Goal: Task Accomplishment & Management: Complete application form

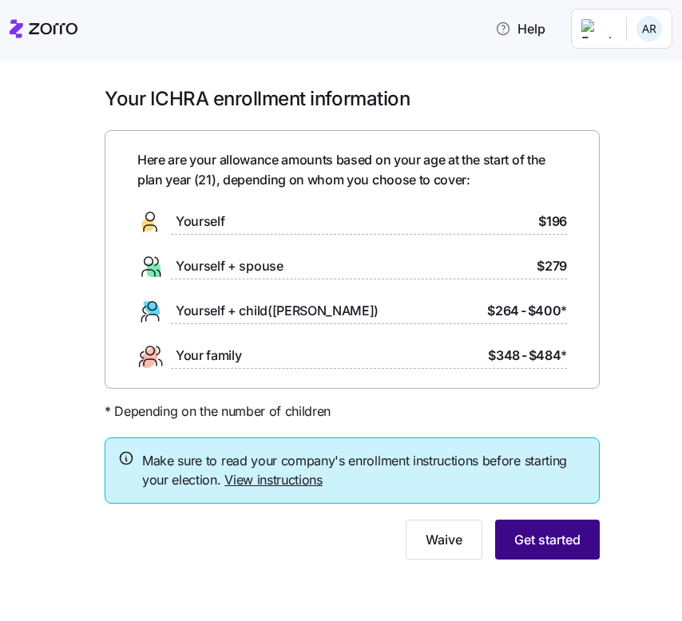
click at [524, 532] on span "Get started" at bounding box center [547, 539] width 66 height 19
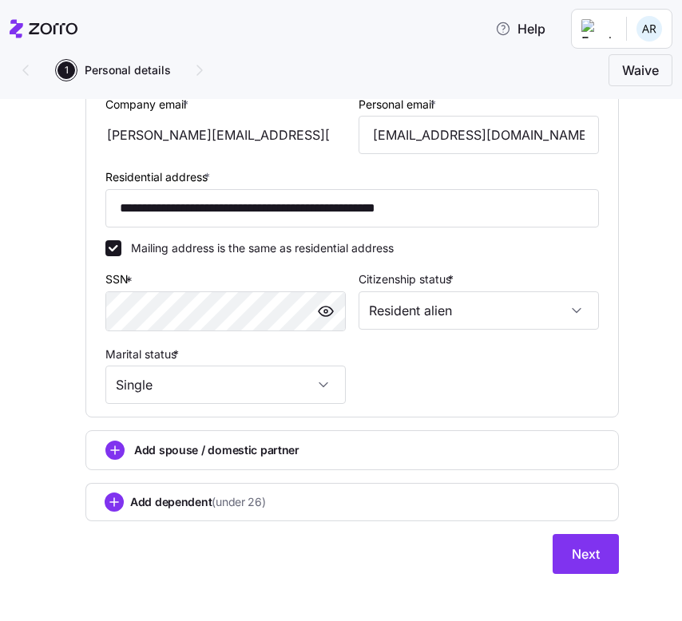
scroll to position [477, 0]
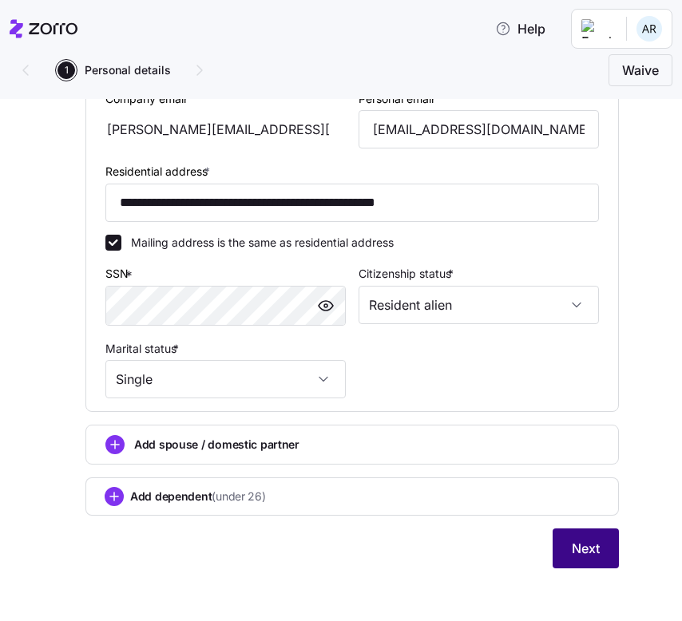
click at [554, 541] on button "Next" at bounding box center [585, 548] width 66 height 40
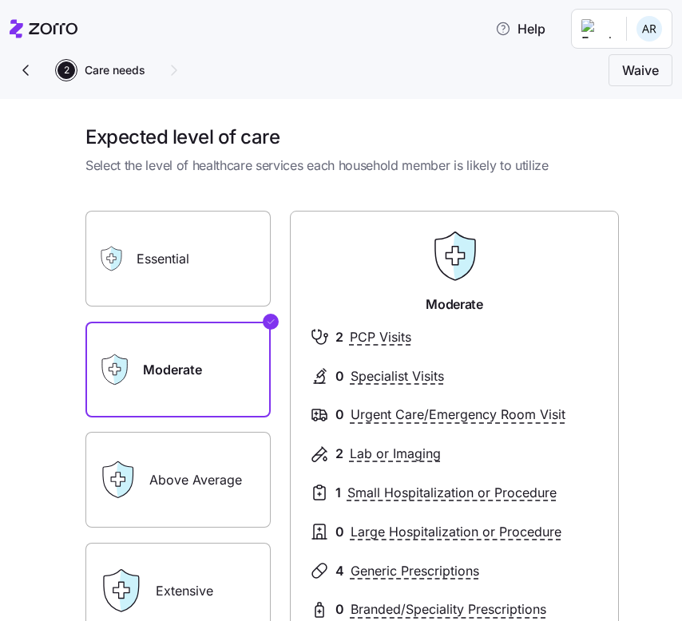
scroll to position [216, 0]
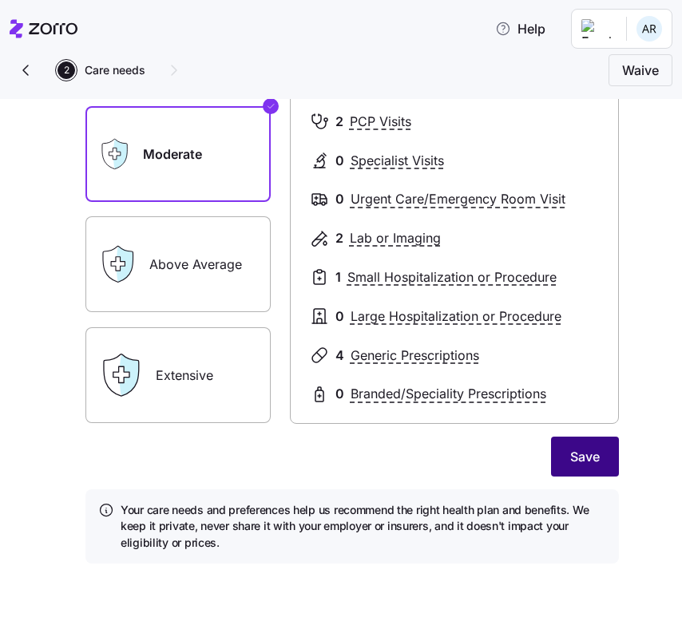
click at [594, 465] on span "Save" at bounding box center [585, 456] width 30 height 19
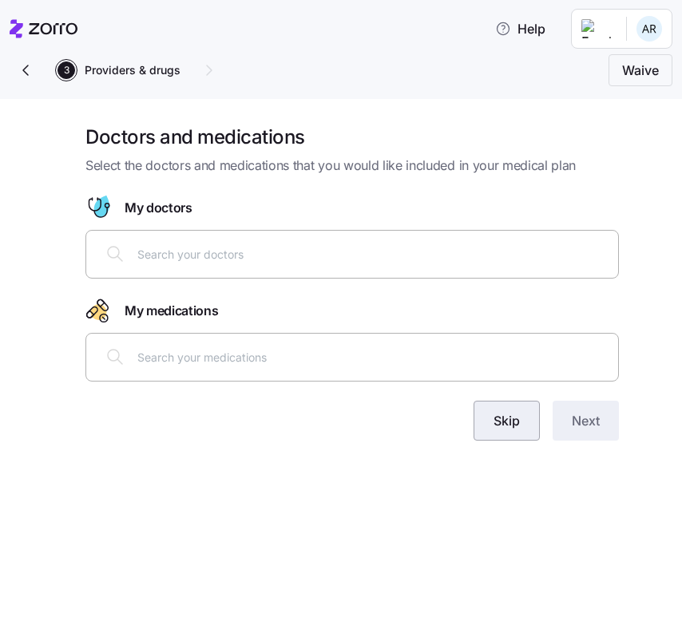
click at [532, 437] on button "Skip" at bounding box center [506, 421] width 66 height 40
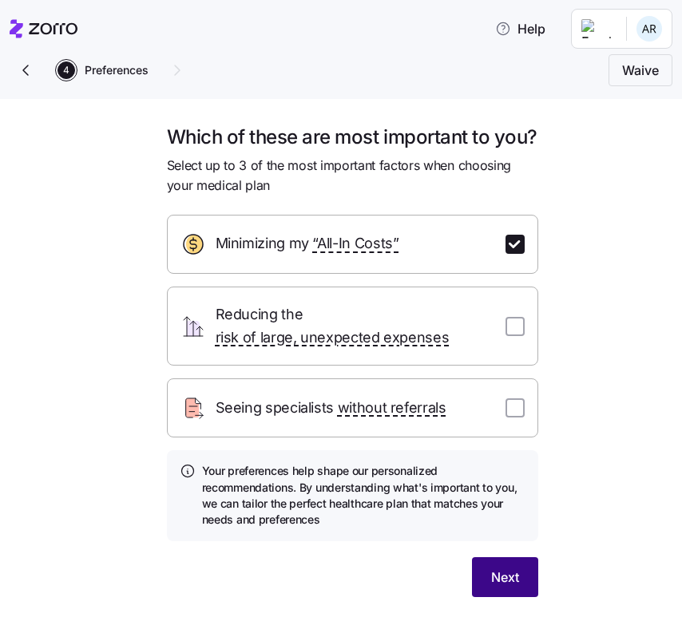
click at [504, 587] on span "Next" at bounding box center [505, 577] width 28 height 19
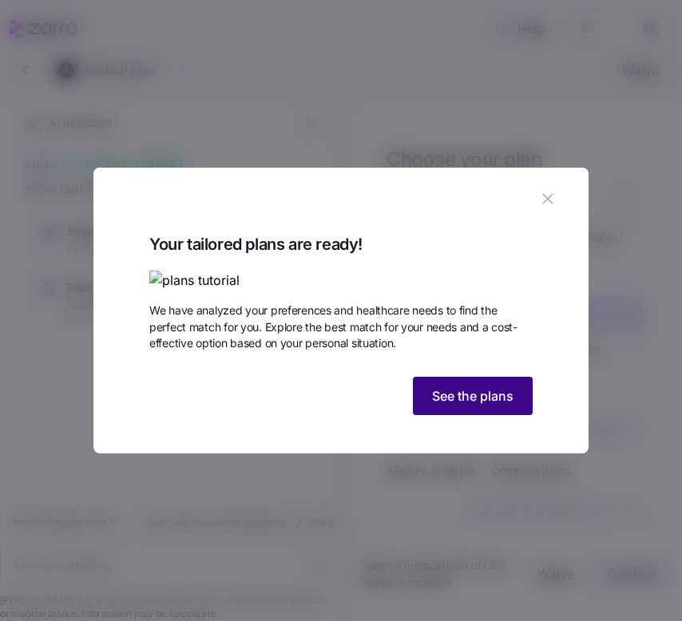
click at [510, 405] on span "See the plans" at bounding box center [472, 395] width 81 height 19
type textarea "x"
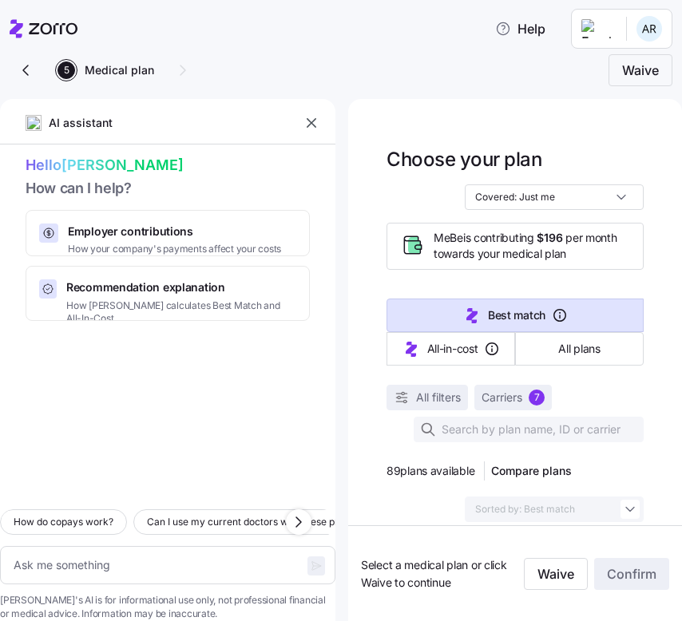
click at [310, 114] on button "button" at bounding box center [311, 123] width 22 height 22
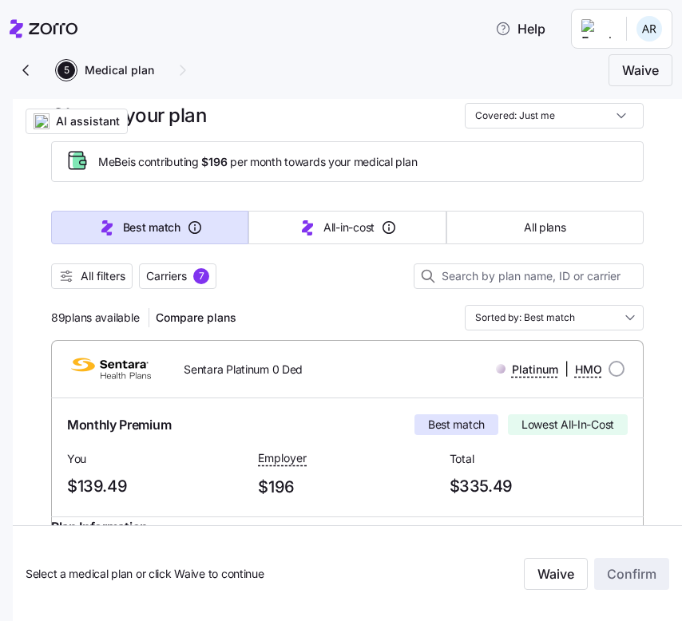
scroll to position [58, 0]
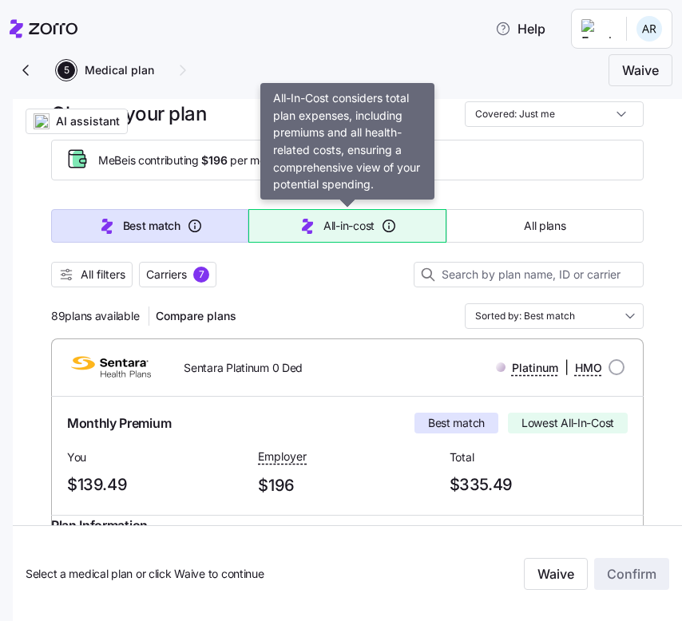
click at [307, 227] on icon "button" at bounding box center [307, 225] width 19 height 19
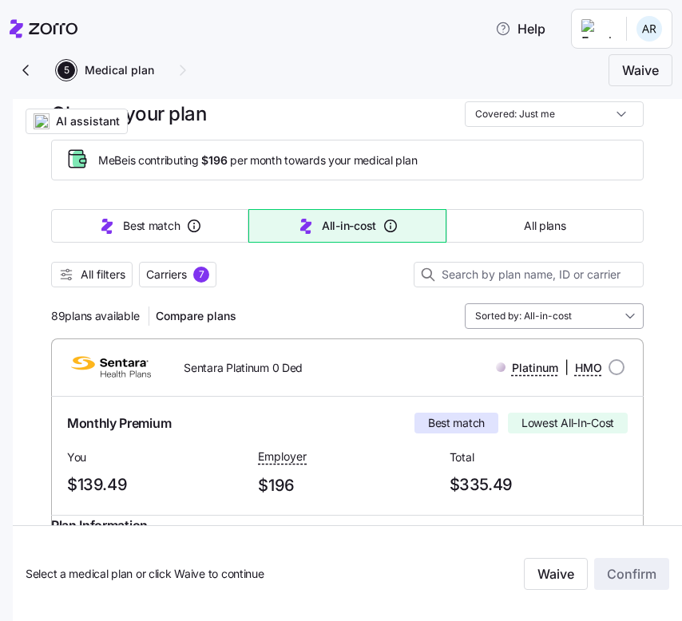
click at [509, 313] on input "Sorted by: All-in-cost" at bounding box center [554, 316] width 179 height 26
click at [417, 289] on div at bounding box center [347, 295] width 592 height 16
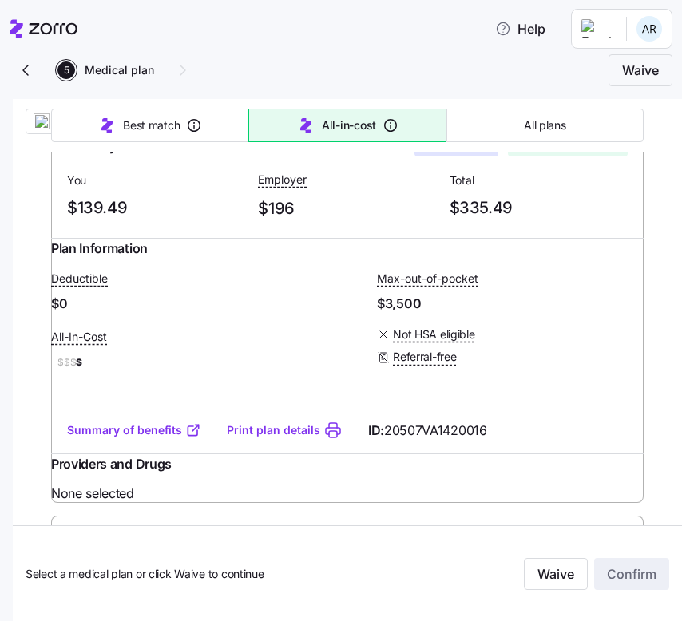
scroll to position [364, 0]
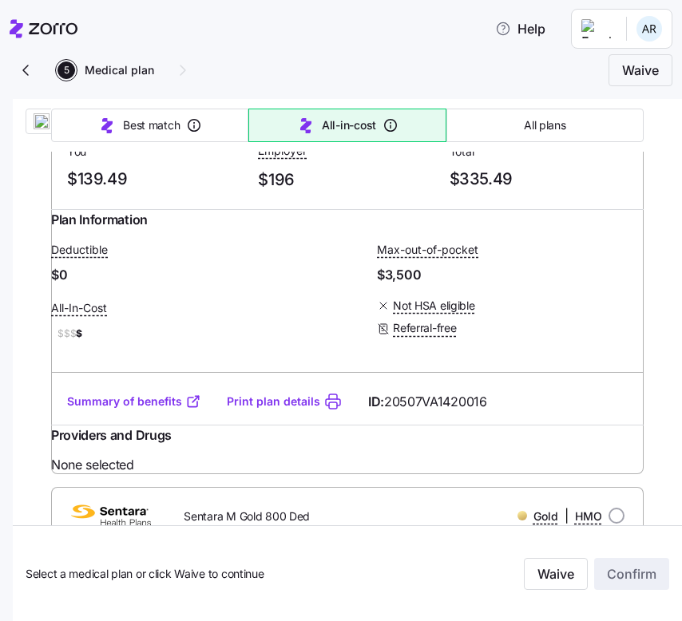
click at [187, 409] on icon at bounding box center [193, 402] width 16 height 16
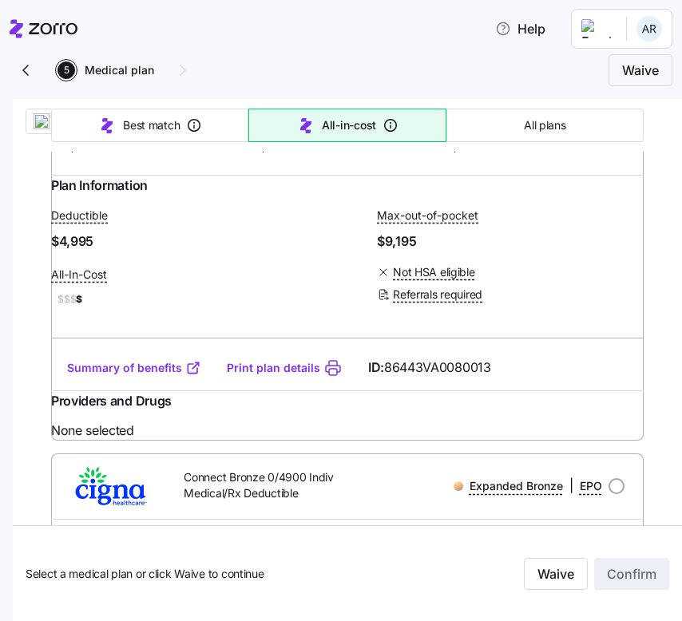
scroll to position [1314, 0]
click at [168, 375] on link "Summary of benefits" at bounding box center [134, 367] width 134 height 16
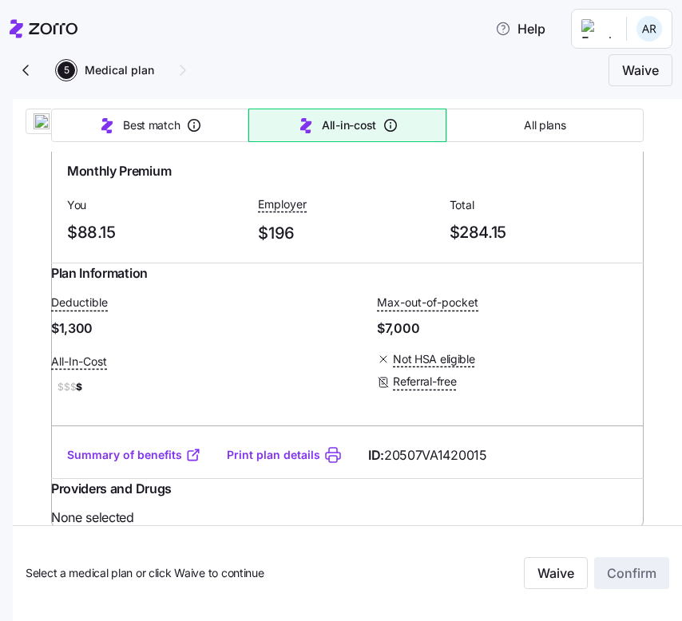
scroll to position [2135, 0]
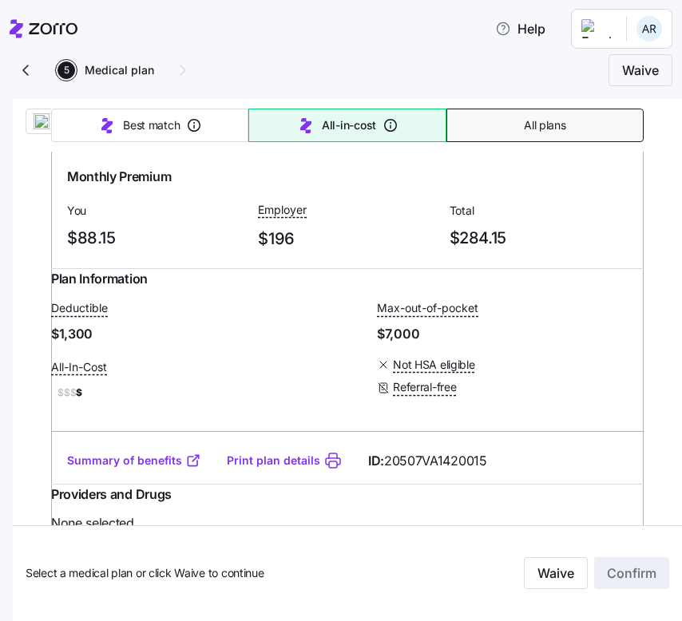
click at [485, 120] on button "All plans" at bounding box center [544, 126] width 197 height 34
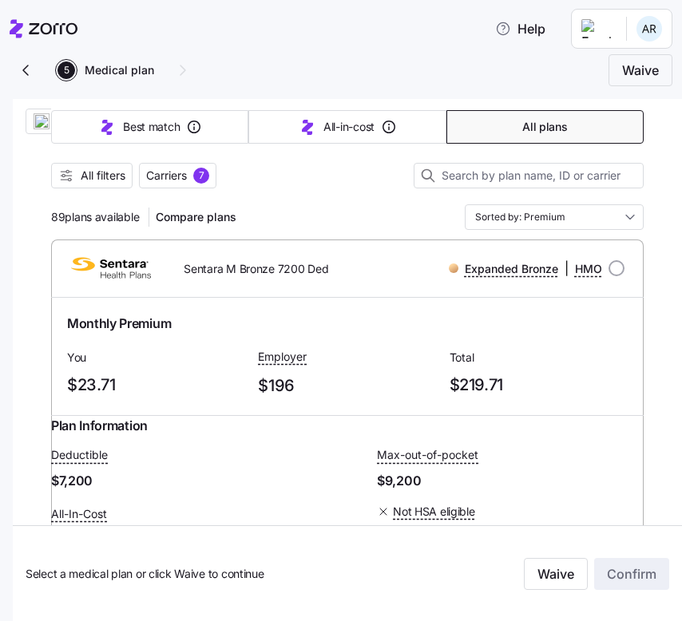
scroll to position [0, 0]
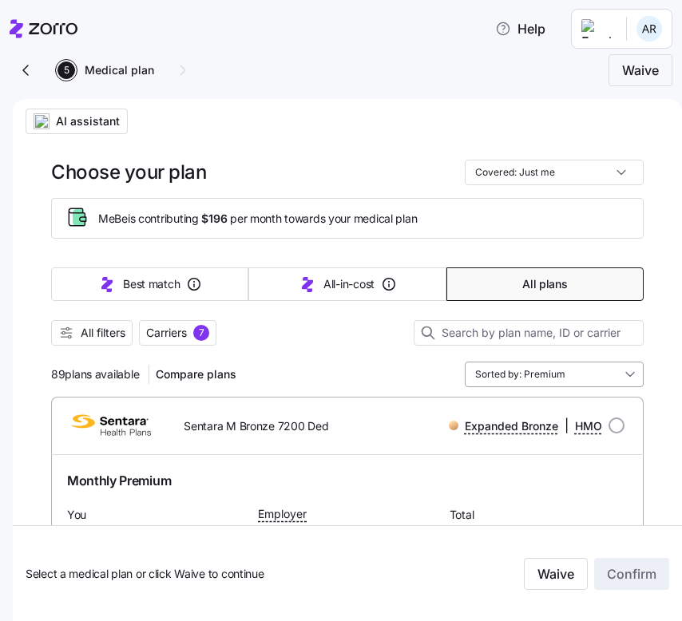
click at [481, 372] on input "Sorted by: Premium" at bounding box center [554, 375] width 179 height 26
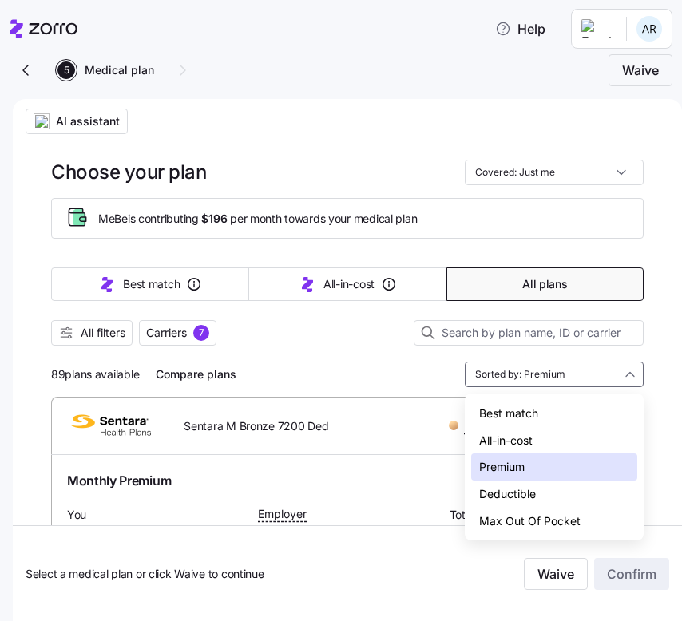
click at [374, 398] on div "Sentara M Bronze 7200 Ded Expanded Bronze | HMO" at bounding box center [347, 425] width 592 height 57
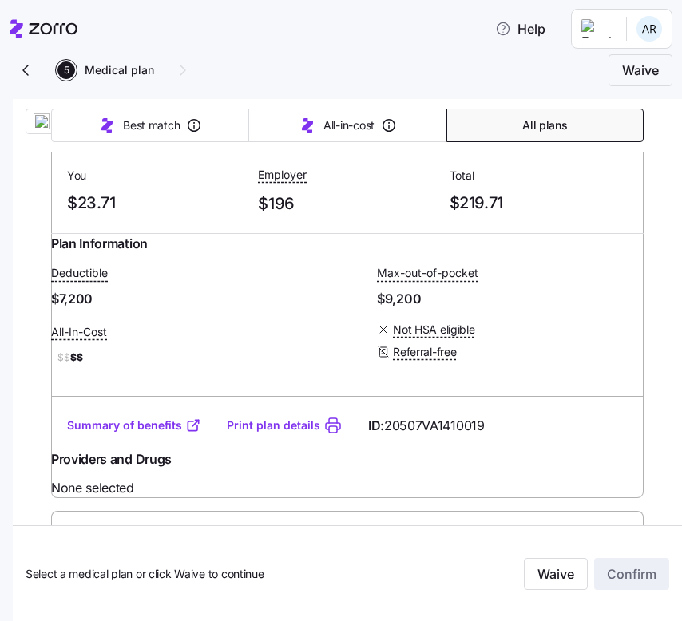
scroll to position [338, 0]
click at [172, 434] on link "Summary of benefits" at bounding box center [134, 426] width 134 height 16
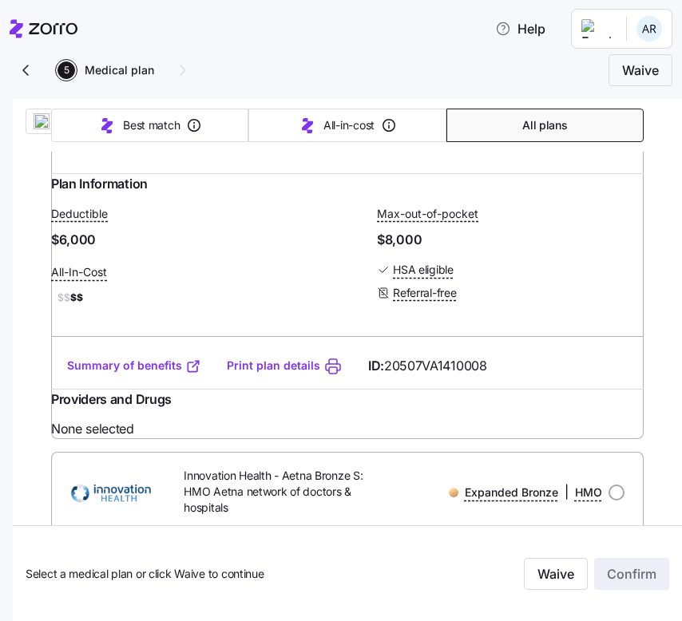
scroll to position [1318, 0]
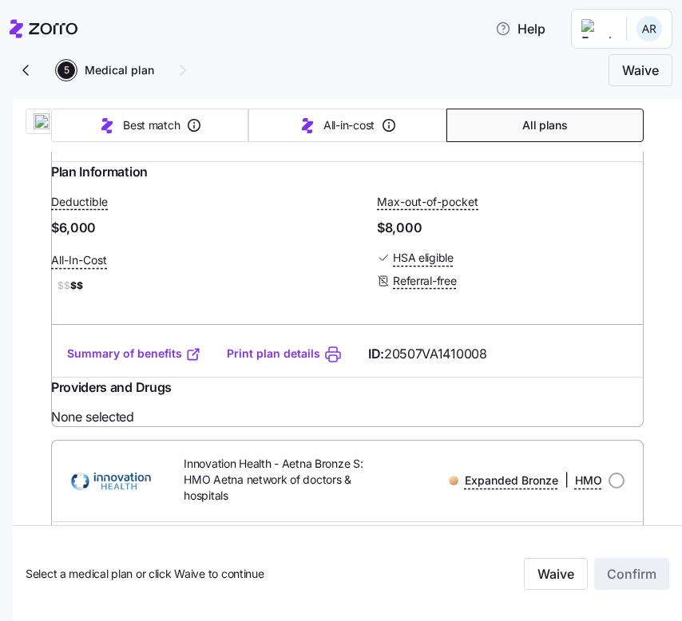
click at [188, 362] on icon at bounding box center [193, 354] width 16 height 16
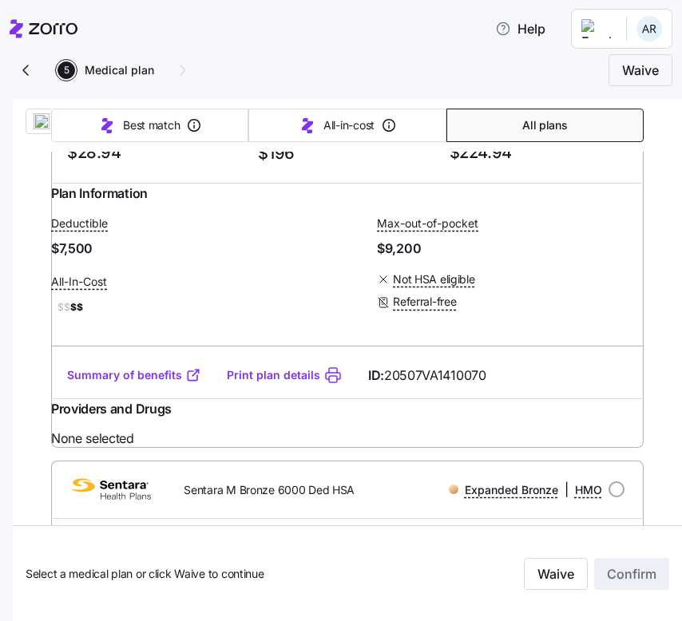
scroll to position [841, 0]
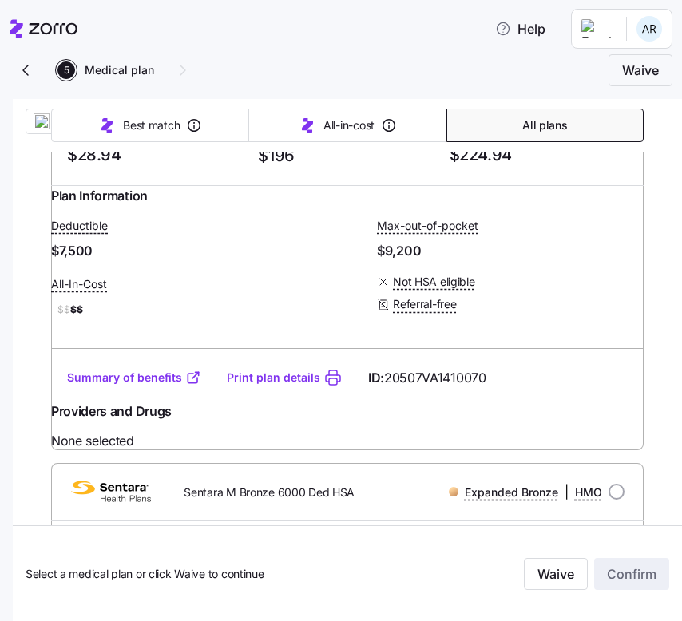
click at [182, 401] on div "Summary of benefits Print plan details ID: 20507VA1410070" at bounding box center [347, 377] width 592 height 45
click at [181, 386] on link "Summary of benefits" at bounding box center [134, 378] width 134 height 16
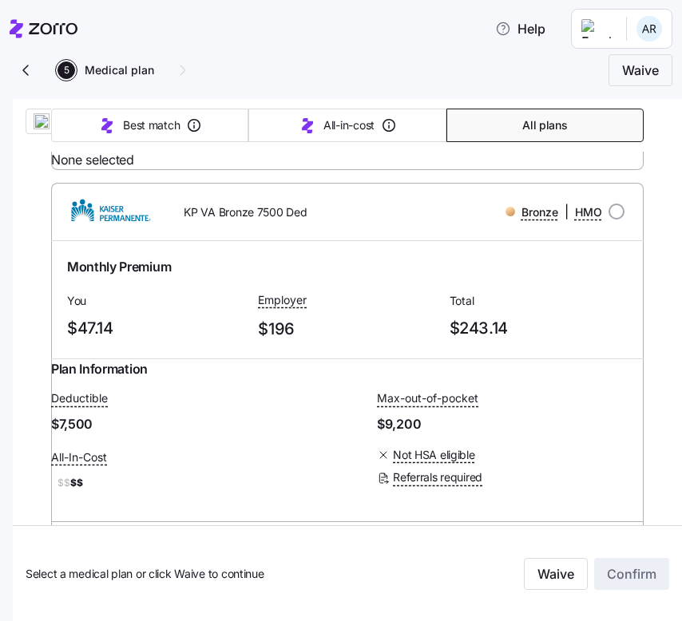
scroll to position [2055, 0]
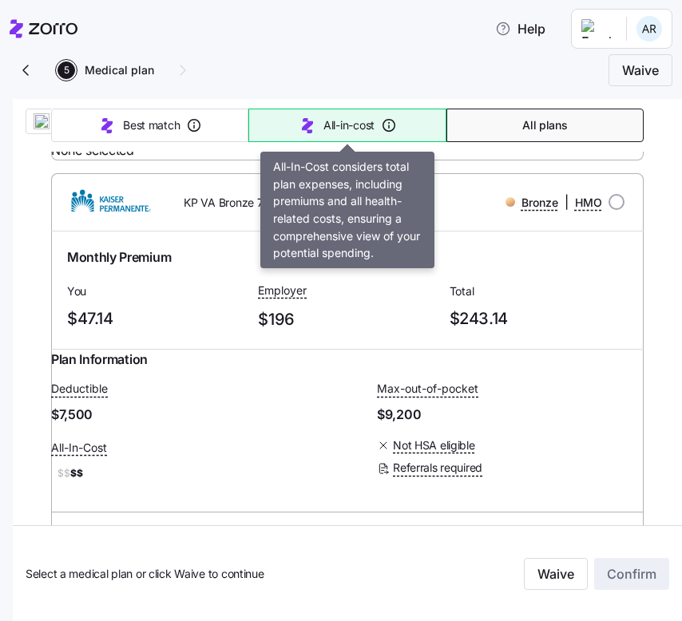
click at [311, 130] on icon "button" at bounding box center [307, 125] width 19 height 19
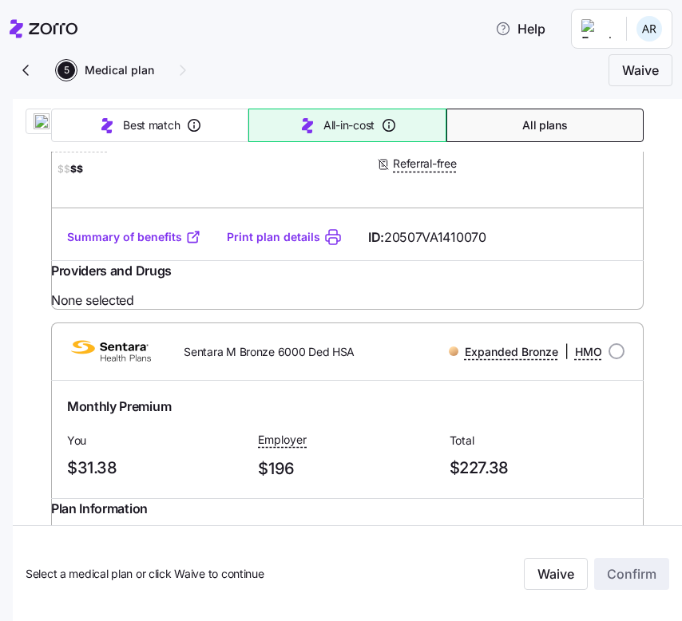
type input "Sorted by: All-in-cost"
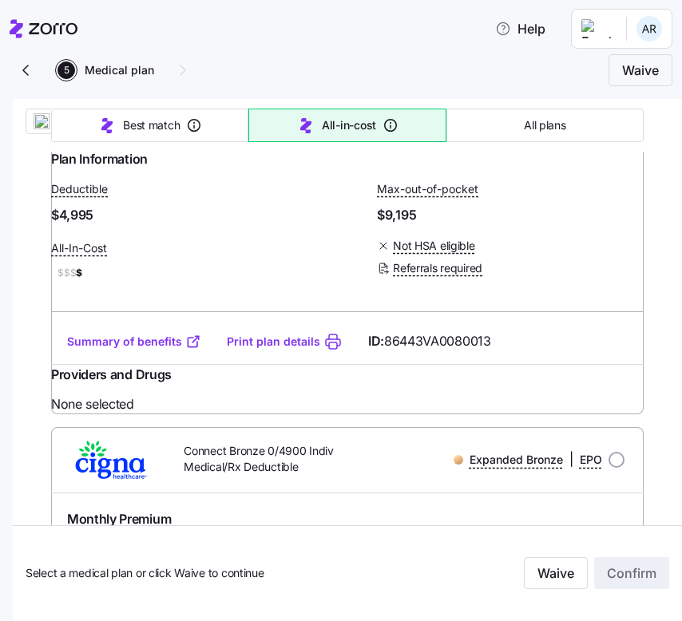
scroll to position [1357, 0]
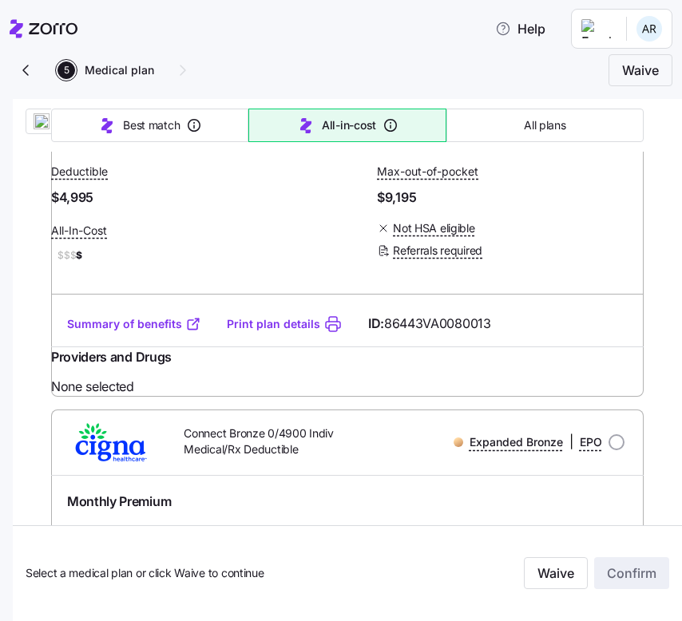
click at [138, 332] on link "Summary of benefits" at bounding box center [134, 324] width 134 height 16
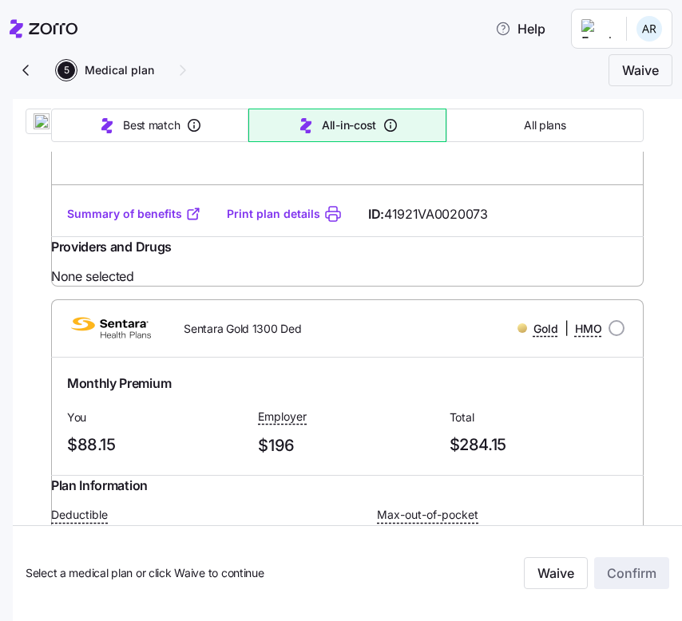
scroll to position [1932, 0]
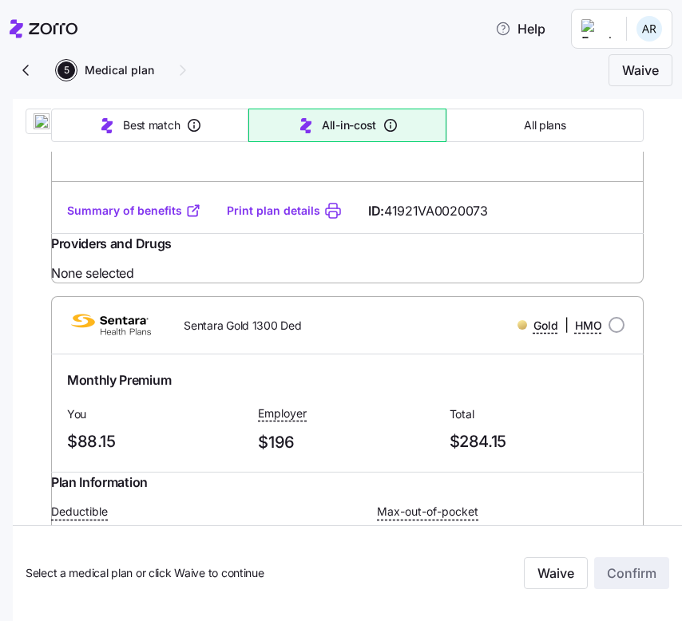
click at [153, 219] on link "Summary of benefits" at bounding box center [134, 211] width 134 height 16
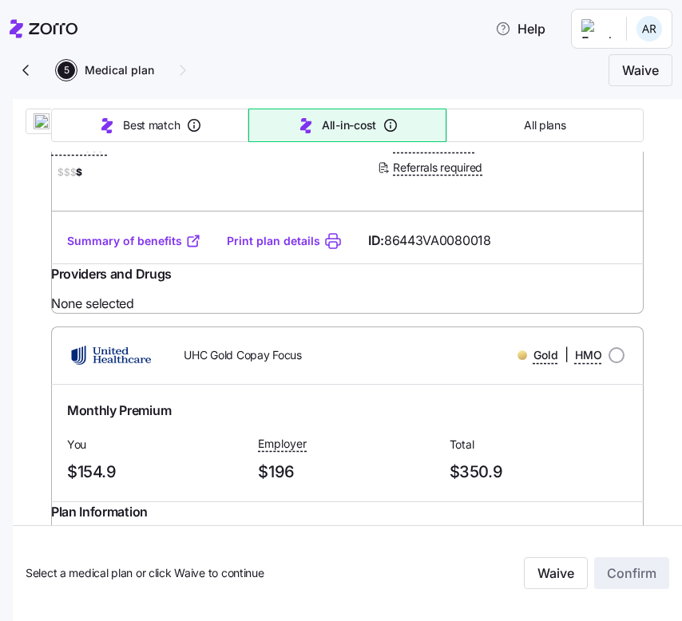
scroll to position [2841, 0]
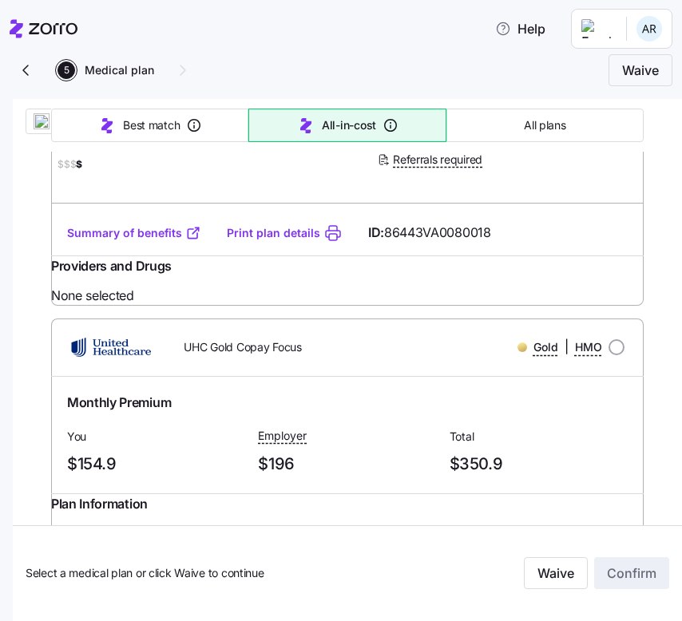
click at [130, 241] on link "Summary of benefits" at bounding box center [134, 233] width 134 height 16
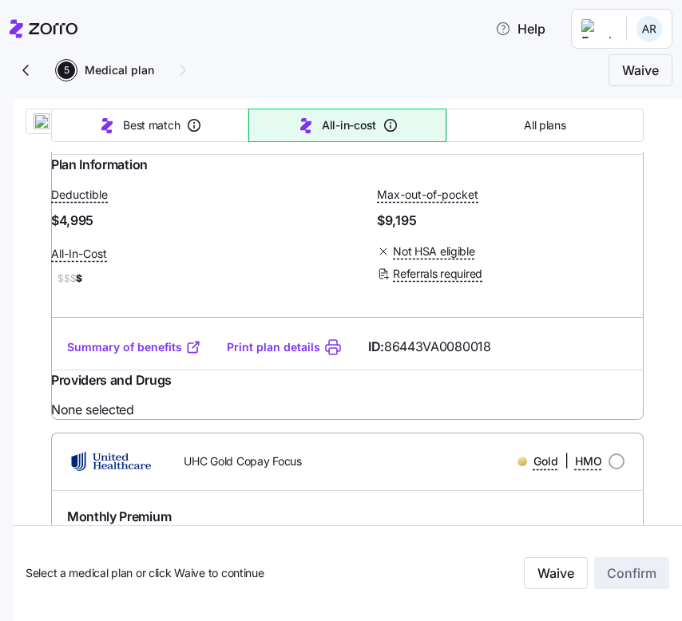
scroll to position [2725, 0]
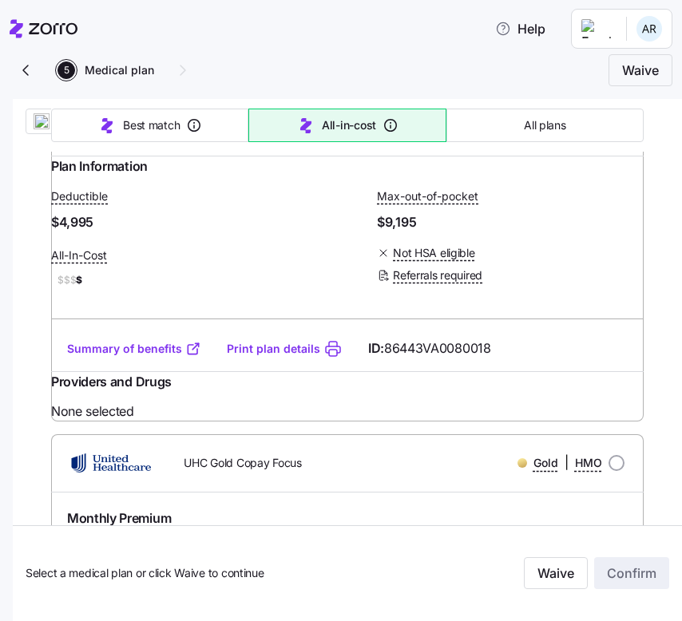
click at [26, 73] on icon "button" at bounding box center [25, 70] width 5 height 10
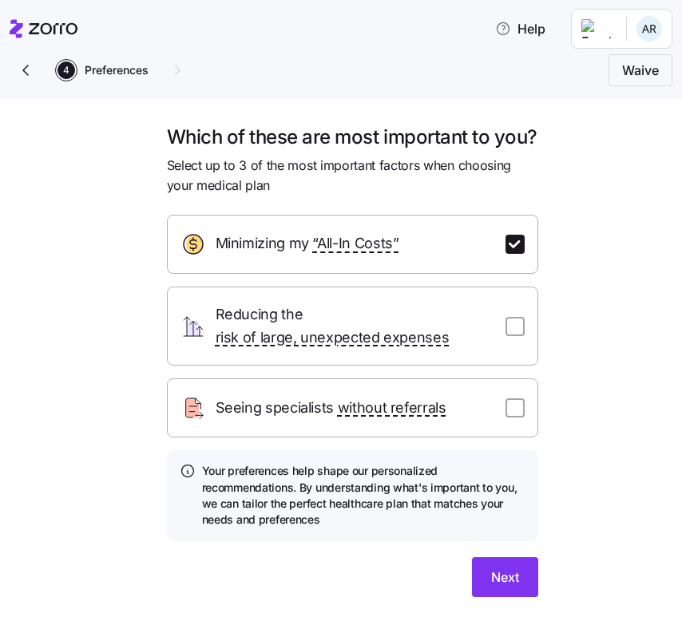
click at [30, 73] on icon "button" at bounding box center [25, 70] width 19 height 19
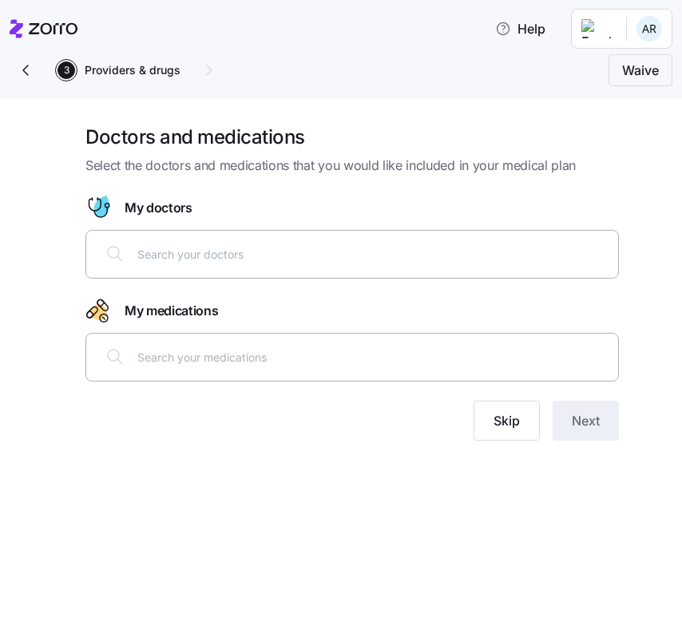
click at [30, 73] on icon "button" at bounding box center [25, 70] width 19 height 19
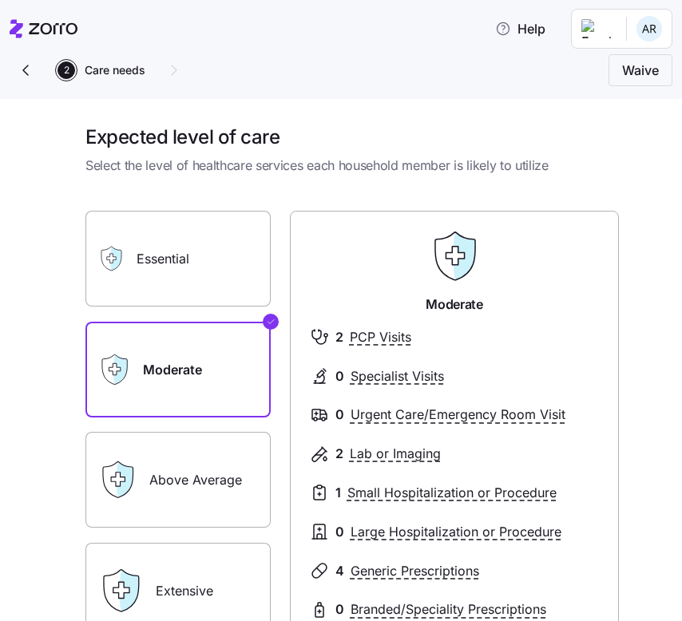
click at [227, 463] on label "Above Average" at bounding box center [177, 480] width 185 height 96
click at [0, 0] on input "Above Average" at bounding box center [0, 0] width 0 height 0
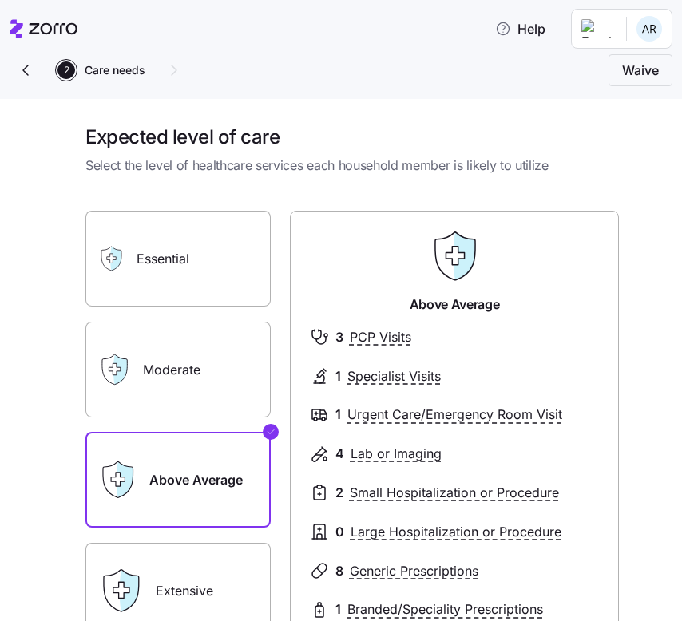
scroll to position [216, 0]
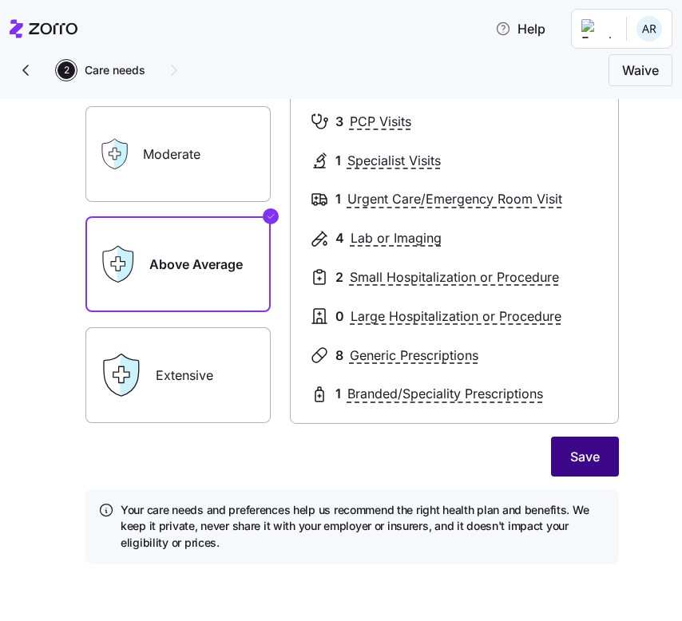
click at [611, 461] on button "Save" at bounding box center [585, 457] width 68 height 40
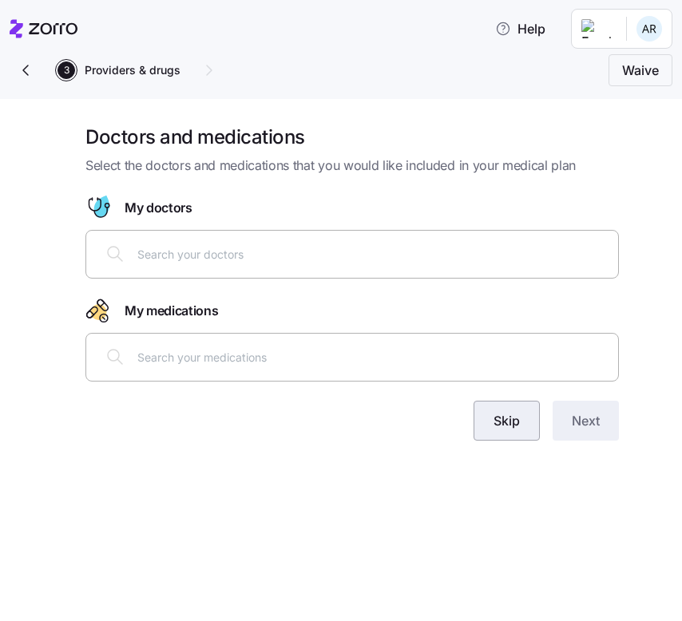
click at [522, 417] on button "Skip" at bounding box center [506, 421] width 66 height 40
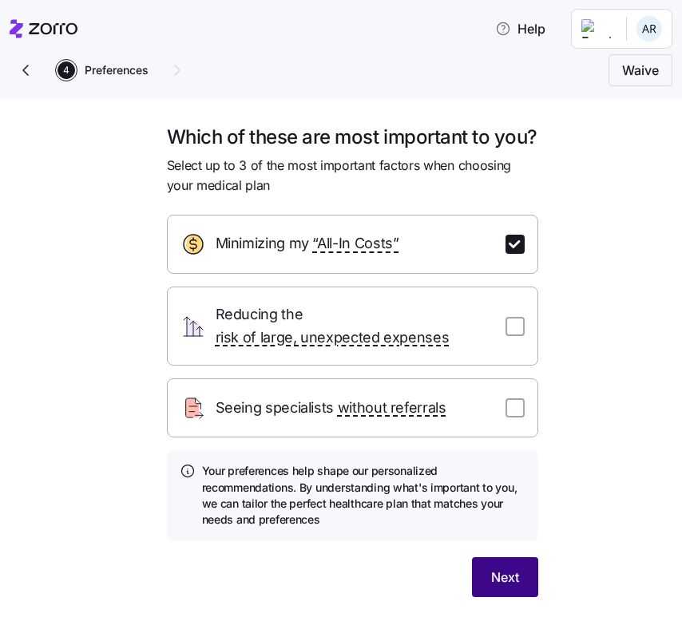
click at [497, 597] on button "Next" at bounding box center [505, 577] width 66 height 40
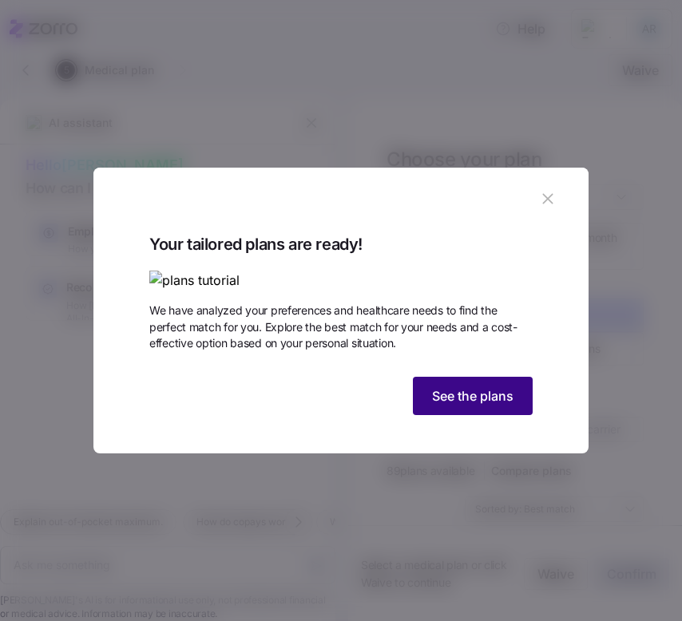
click at [460, 415] on button "See the plans" at bounding box center [473, 396] width 120 height 38
type textarea "x"
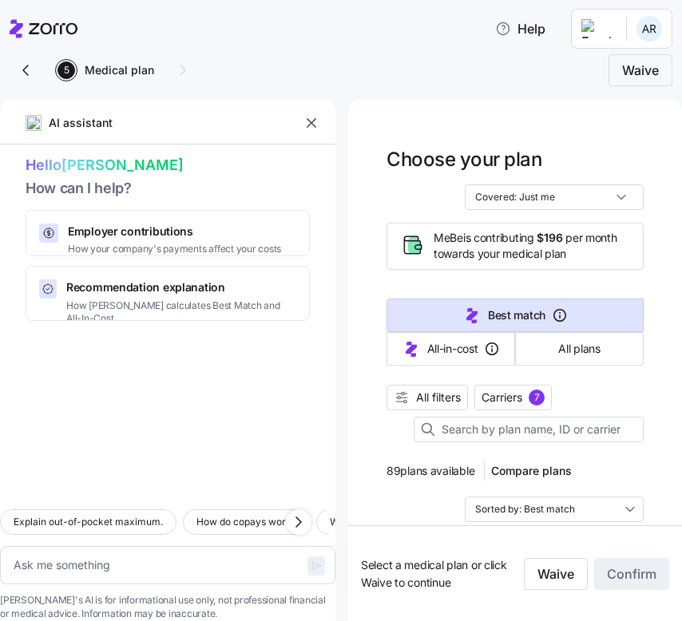
click at [304, 123] on icon "button" at bounding box center [311, 123] width 16 height 16
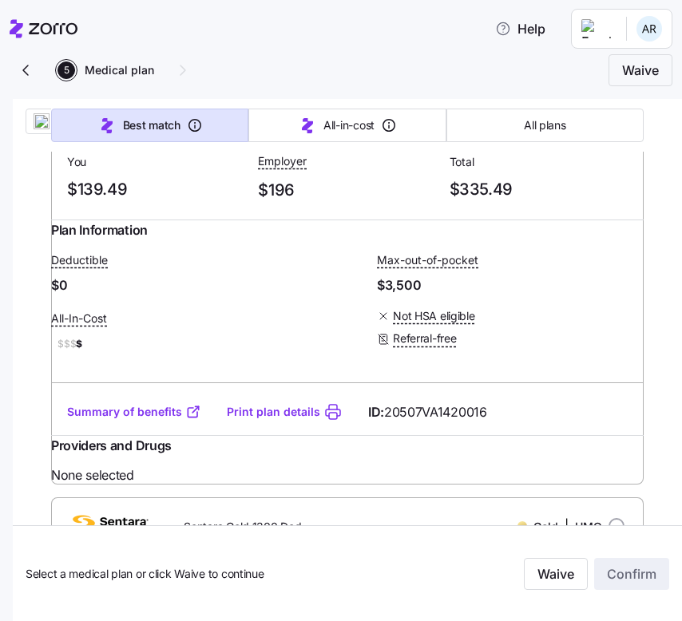
scroll to position [474, 0]
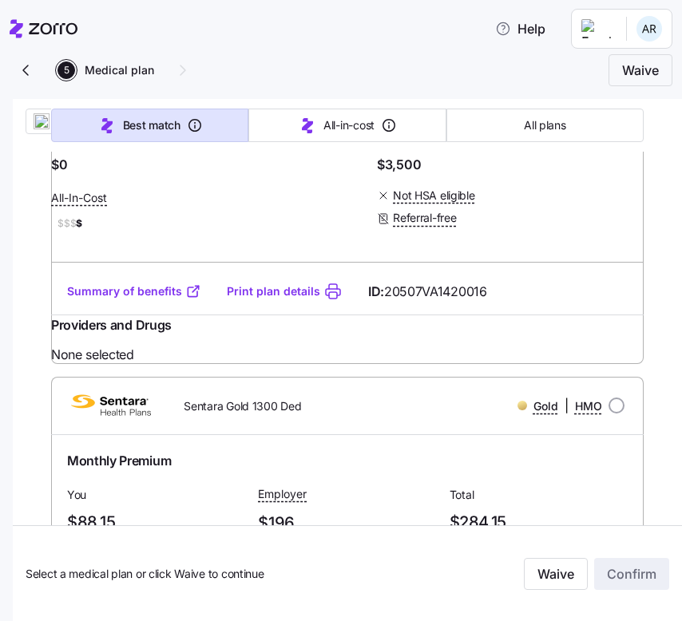
click at [168, 299] on link "Summary of benefits" at bounding box center [134, 291] width 134 height 16
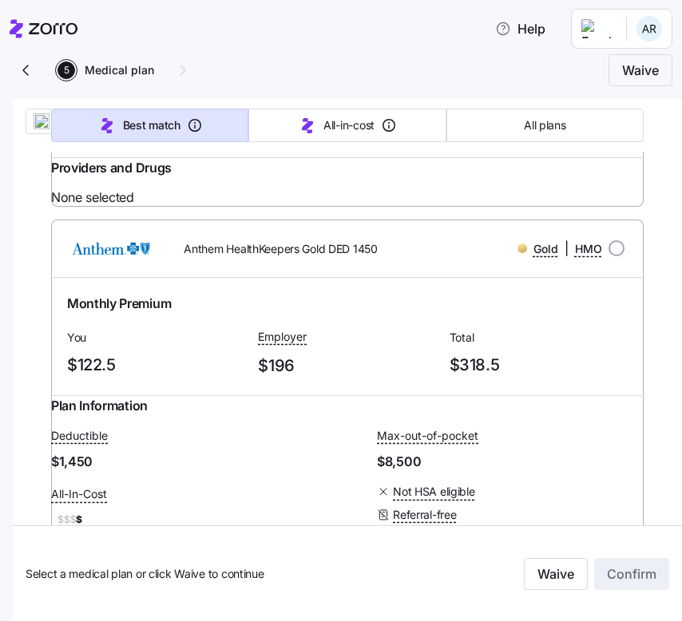
scroll to position [2878, 0]
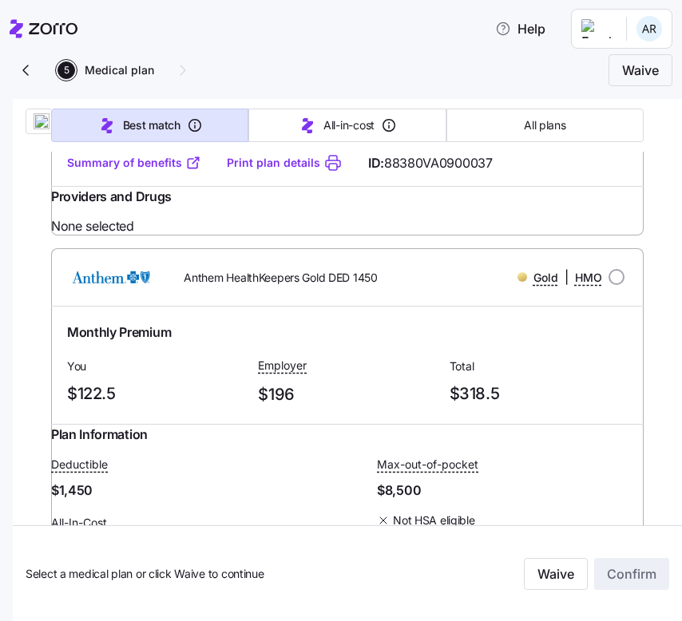
click at [169, 171] on link "Summary of benefits" at bounding box center [134, 163] width 134 height 16
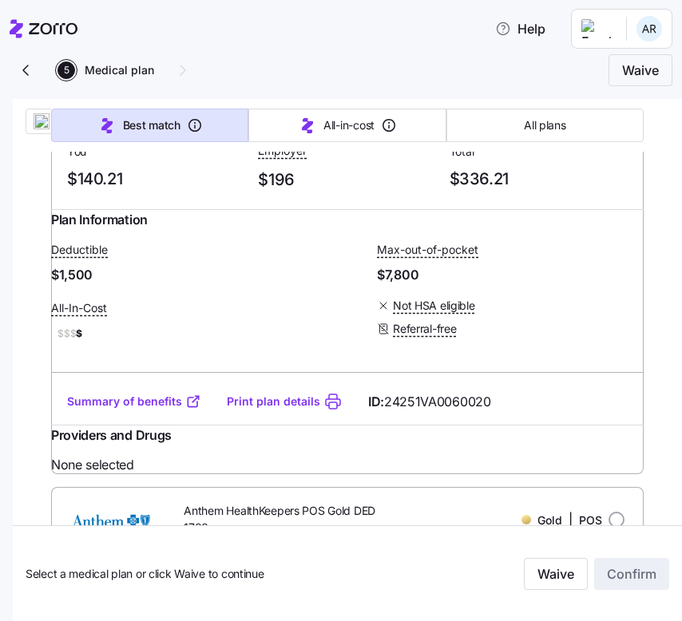
scroll to position [5382, 0]
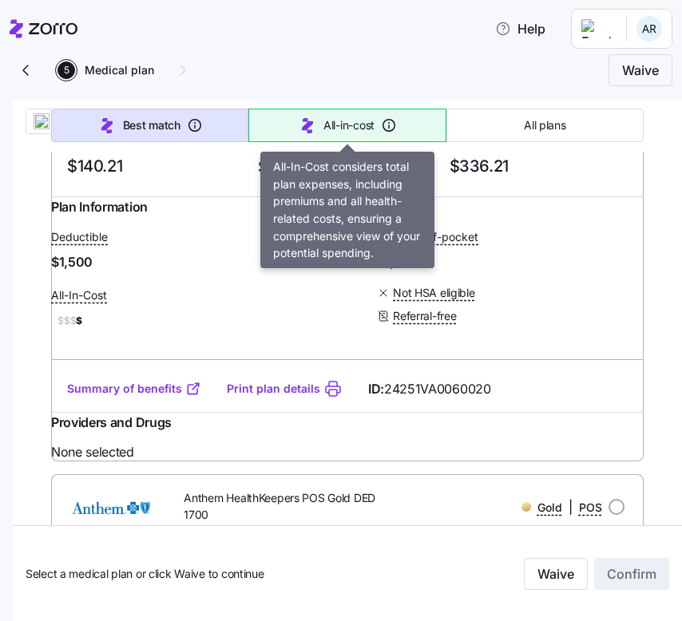
click at [352, 125] on span "All-in-cost" at bounding box center [348, 125] width 51 height 16
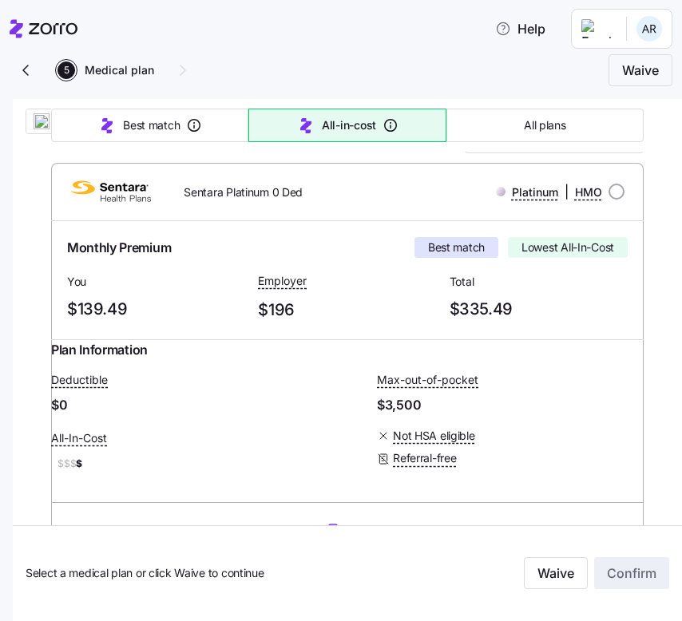
scroll to position [239, 0]
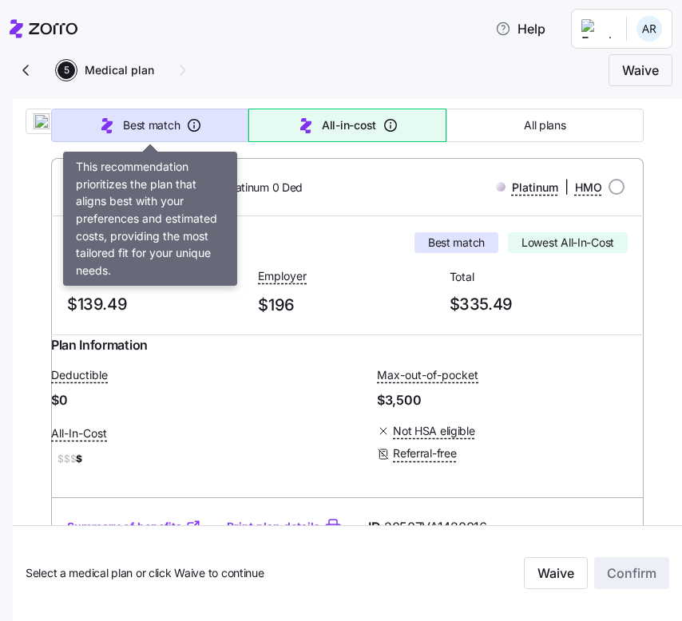
click at [189, 133] on icon "button" at bounding box center [194, 125] width 16 height 16
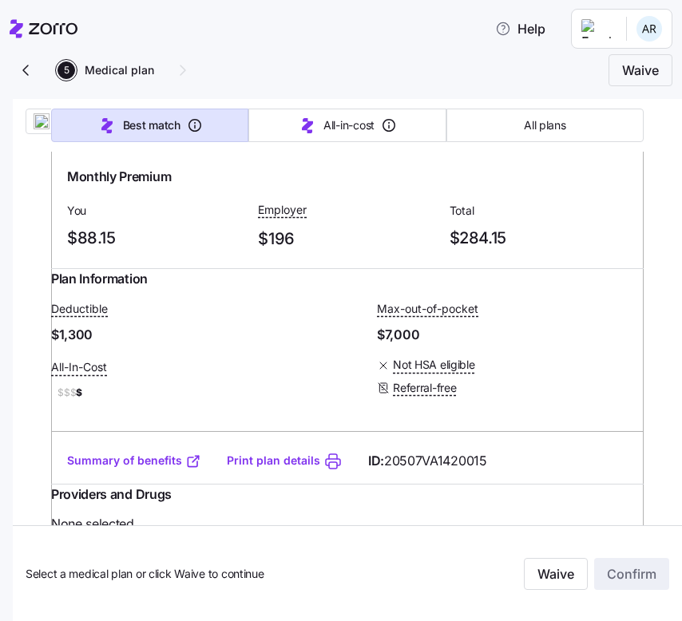
scroll to position [831, 0]
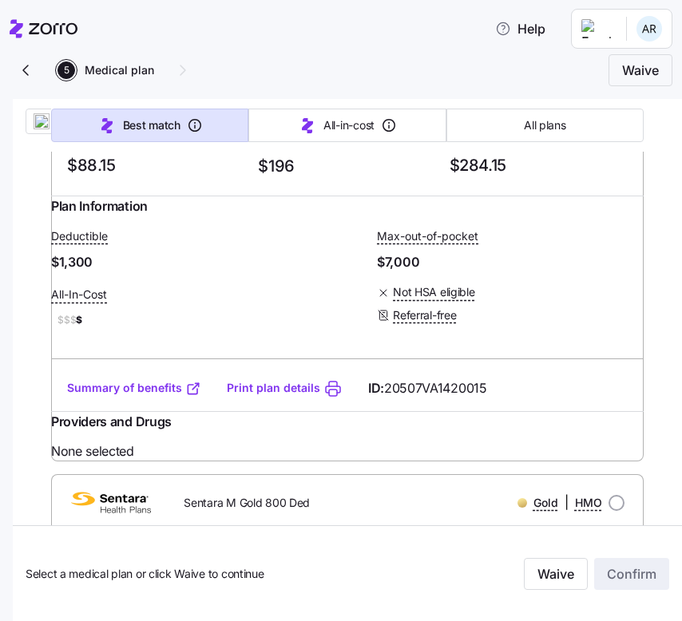
click at [113, 396] on link "Summary of benefits" at bounding box center [134, 388] width 134 height 16
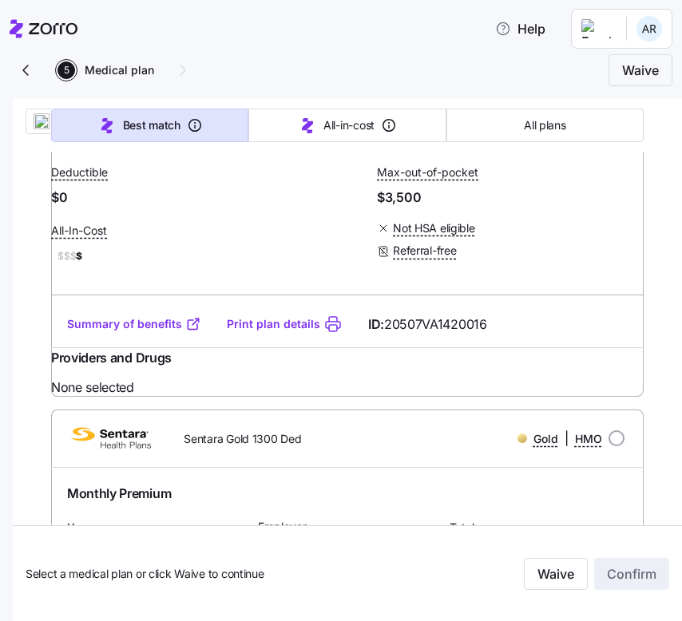
scroll to position [441, 0]
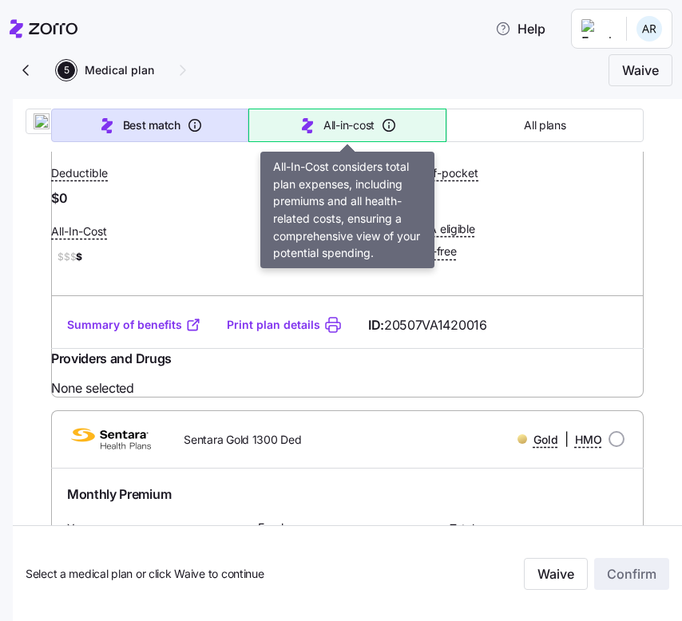
click at [310, 109] on button "All-in-cost" at bounding box center [346, 126] width 197 height 34
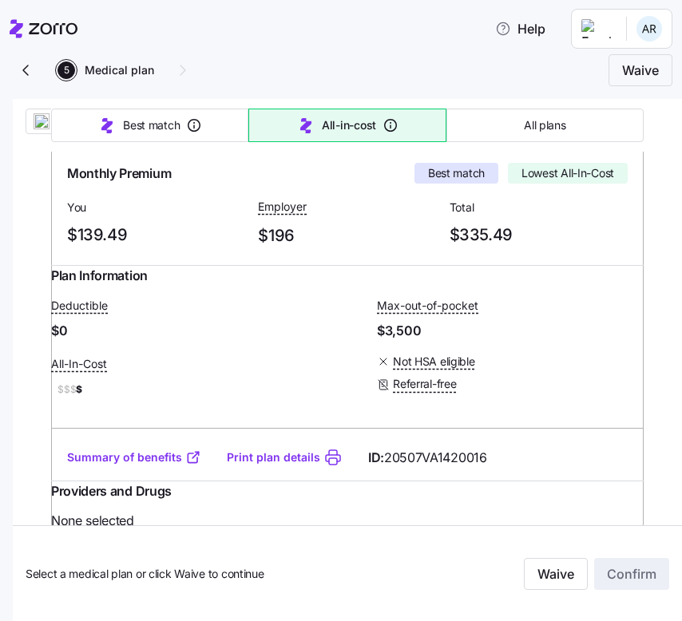
scroll to position [313, 0]
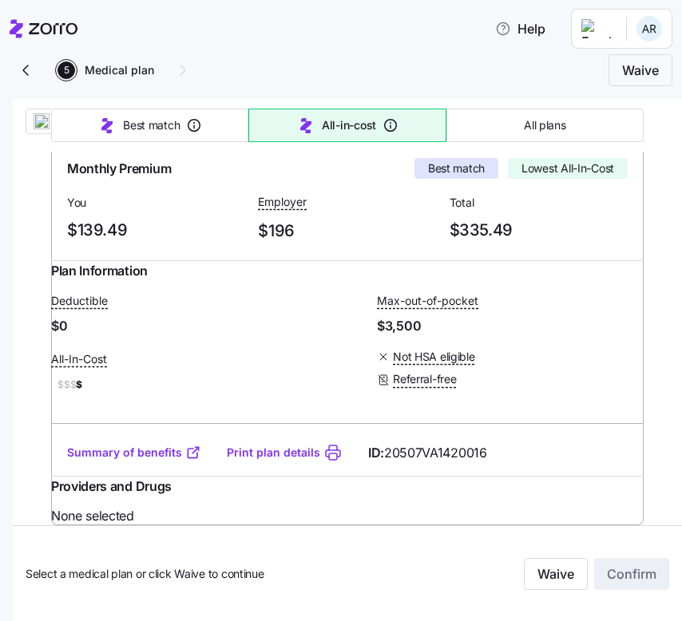
click at [133, 461] on link "Summary of benefits" at bounding box center [134, 453] width 134 height 16
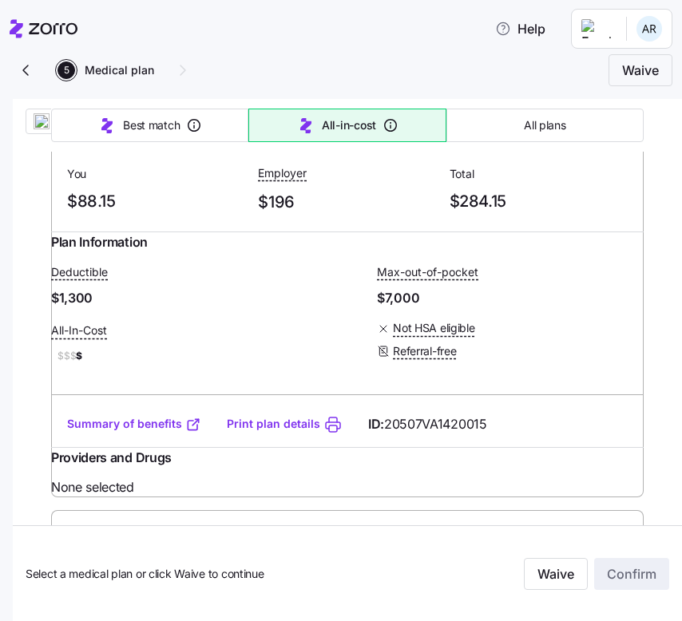
scroll to position [797, 0]
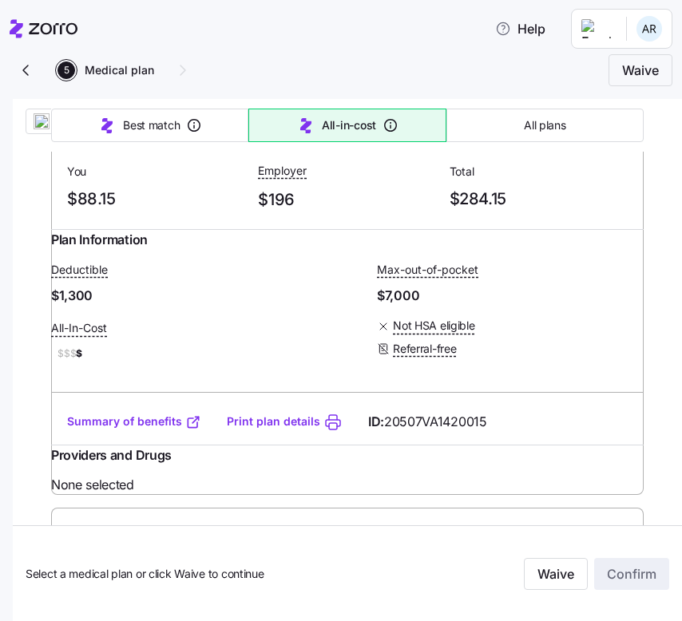
click at [138, 429] on link "Summary of benefits" at bounding box center [134, 421] width 134 height 16
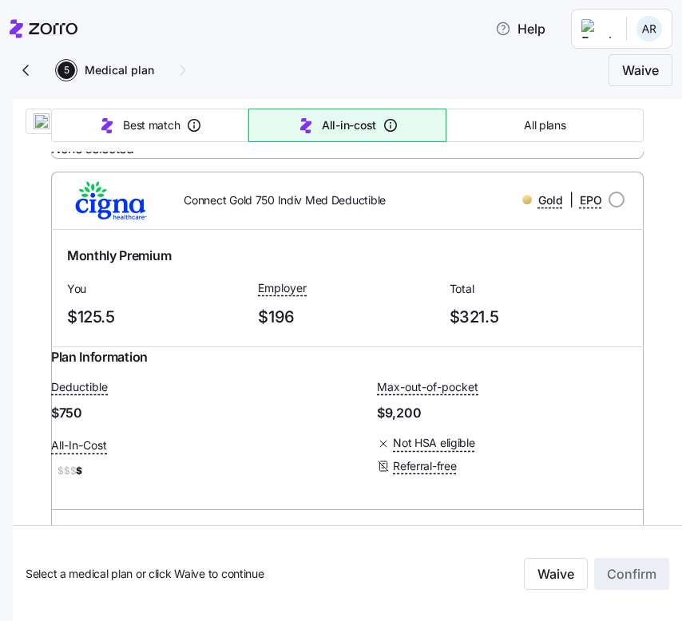
scroll to position [3412, 0]
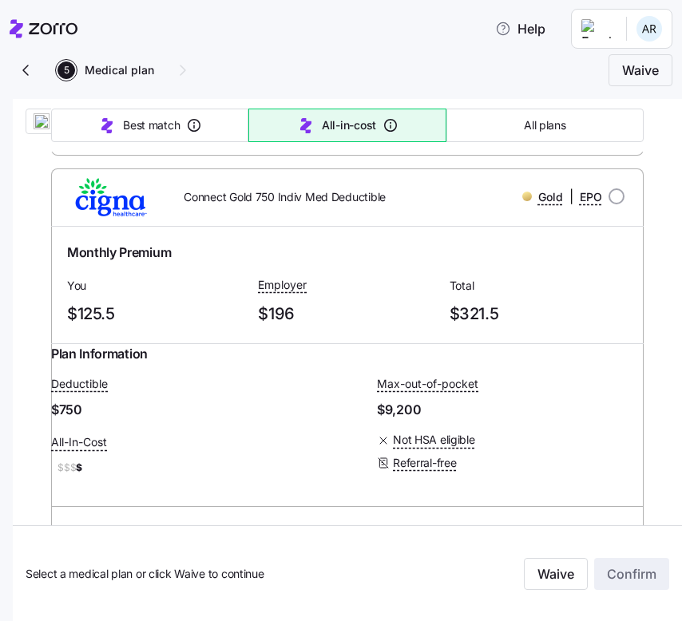
click at [156, 90] on link "Summary of benefits" at bounding box center [134, 82] width 134 height 16
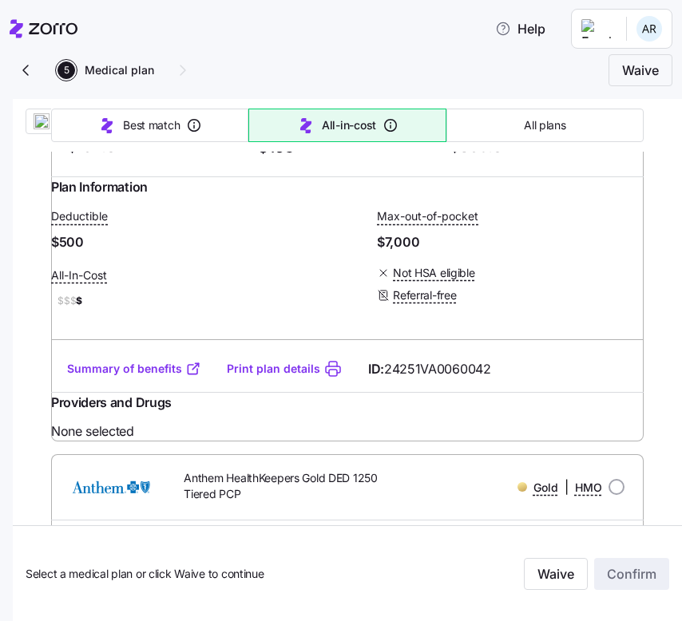
scroll to position [4569, 0]
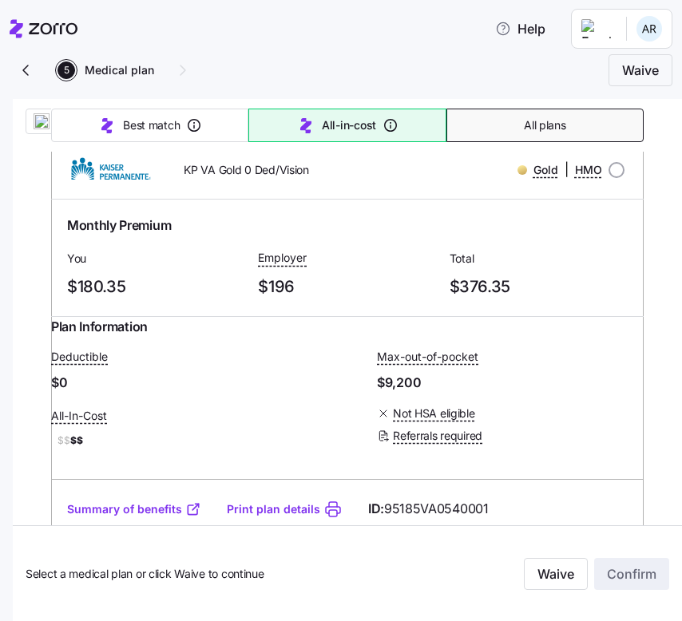
click at [502, 118] on button "All plans" at bounding box center [544, 126] width 197 height 34
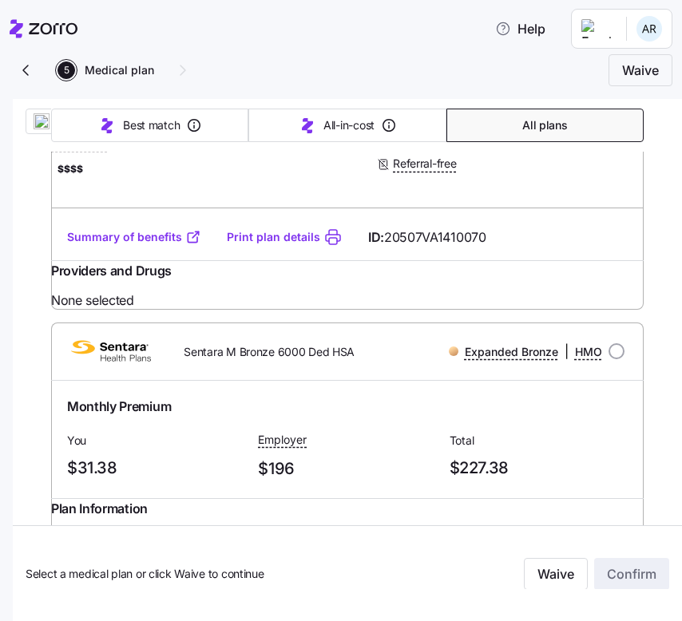
type input "Sorted by: Premium"
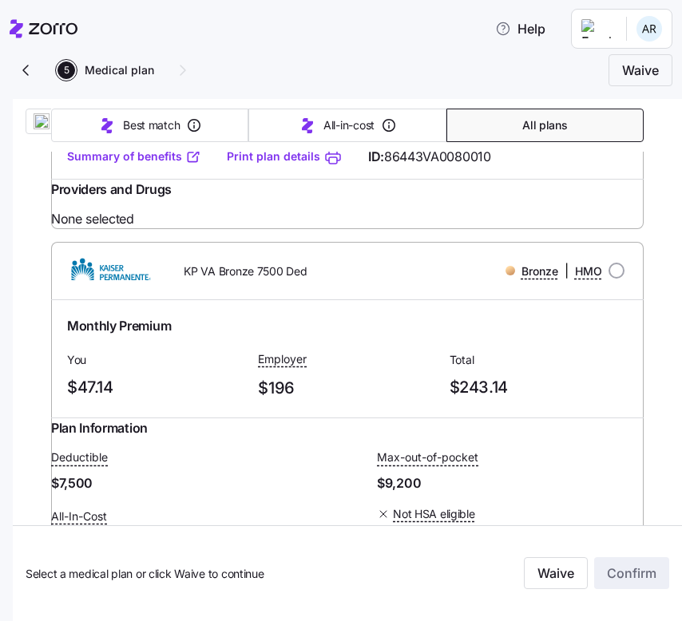
scroll to position [1988, 0]
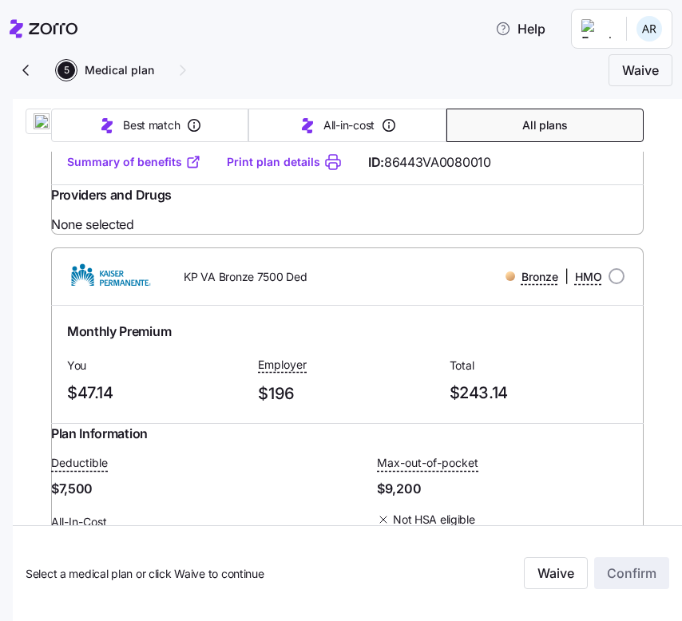
click at [166, 170] on link "Summary of benefits" at bounding box center [134, 162] width 134 height 16
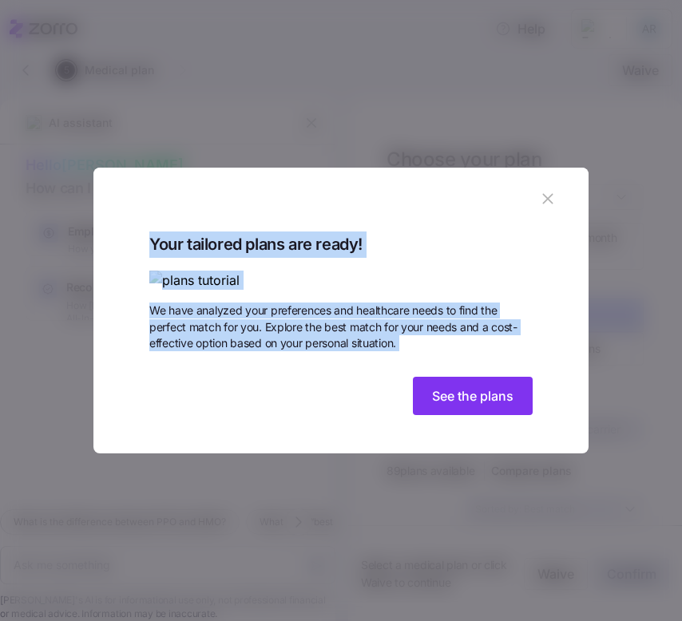
drag, startPoint x: 560, startPoint y: 91, endPoint x: 469, endPoint y: 547, distance: 464.9
click at [469, 454] on section "Your tailored plans are ready! We have analyzed your preferences and healthcare…" at bounding box center [340, 311] width 495 height 287
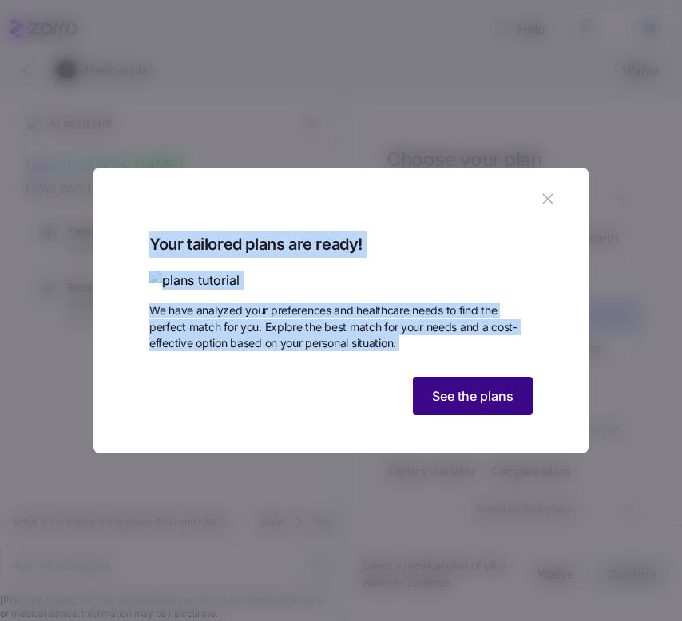
click at [469, 405] on span "See the plans" at bounding box center [472, 395] width 81 height 19
type textarea "x"
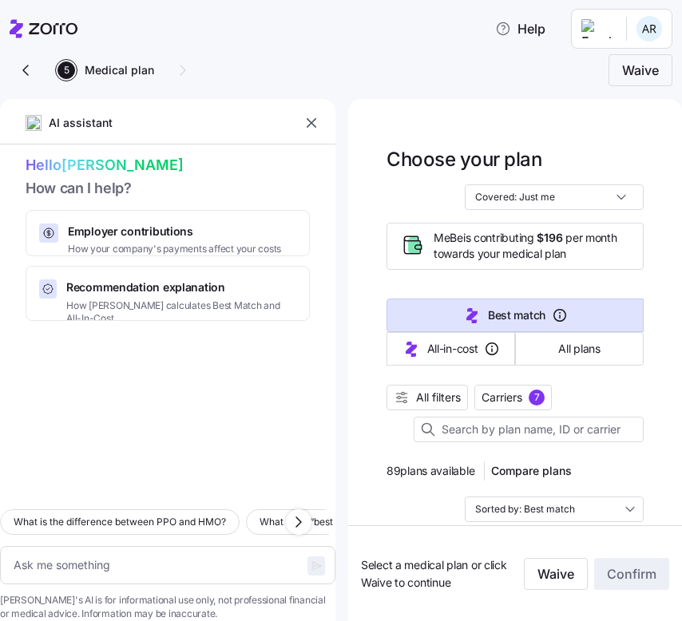
click at [299, 109] on div "AI assistant Hello [PERSON_NAME] How can I help? Employer contributions How you…" at bounding box center [167, 360] width 335 height 522
click at [311, 118] on icon "button" at bounding box center [311, 123] width 16 height 16
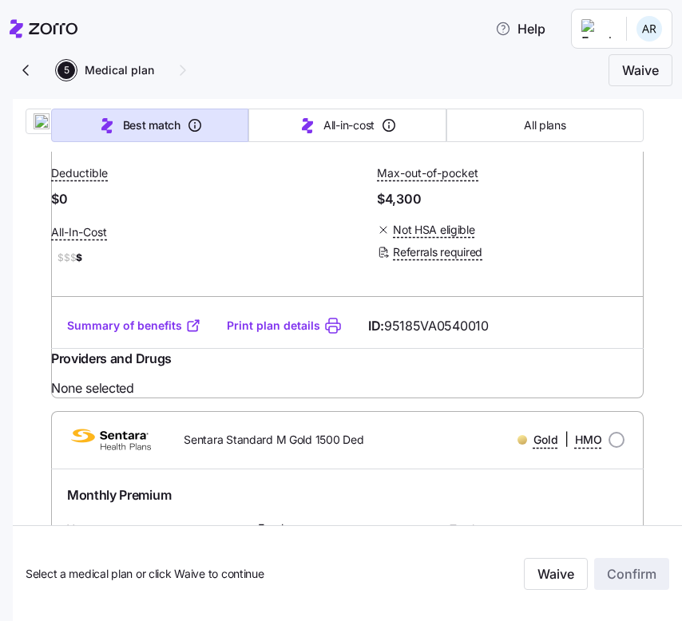
scroll to position [1816, 0]
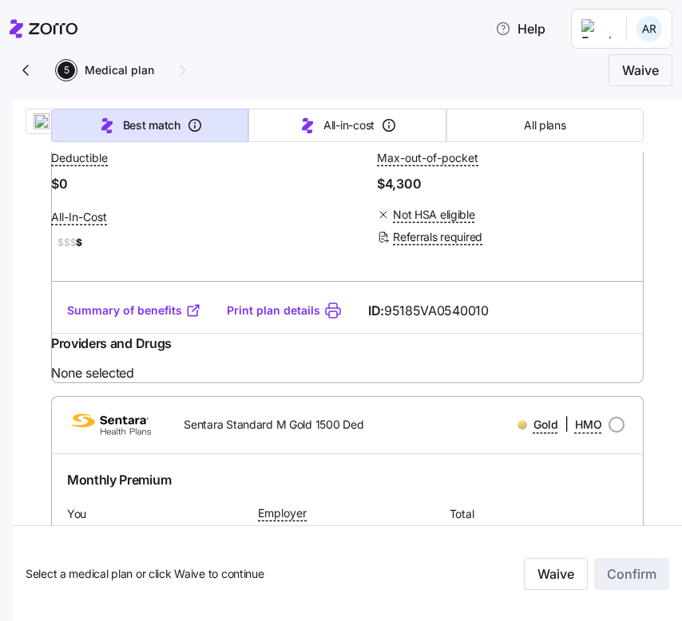
click at [137, 334] on div "Summary of benefits Print plan details ID: 95185VA0540010" at bounding box center [347, 310] width 592 height 45
click at [137, 318] on link "Summary of benefits" at bounding box center [134, 311] width 134 height 16
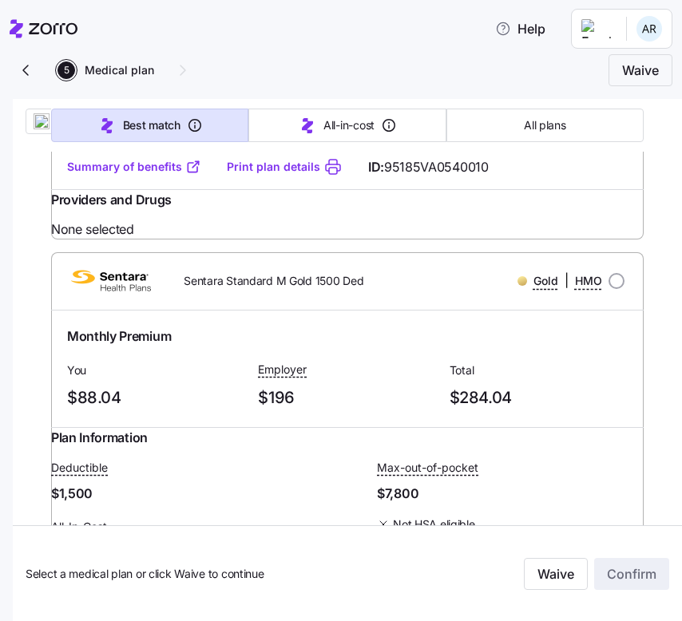
scroll to position [1961, 0]
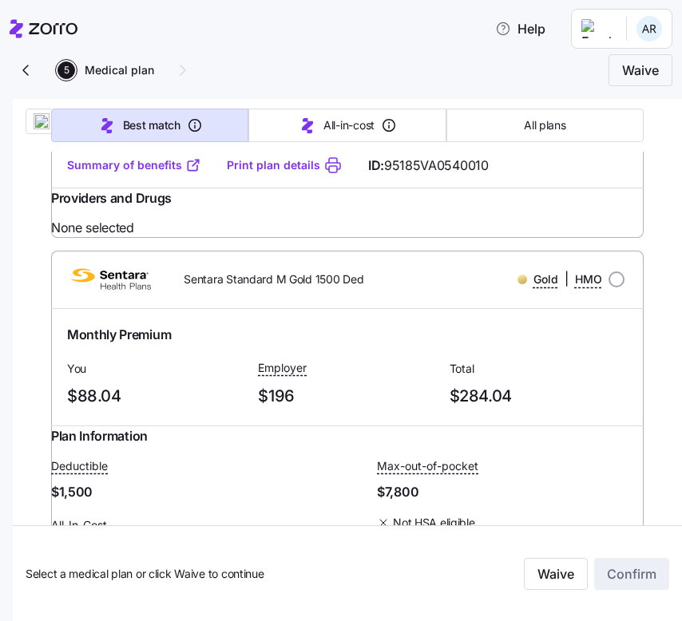
click at [211, 188] on div "Summary of benefits Print plan details ID: 95185VA0540010" at bounding box center [347, 165] width 592 height 45
click at [216, 107] on span "$$$ $" at bounding box center [184, 97] width 267 height 19
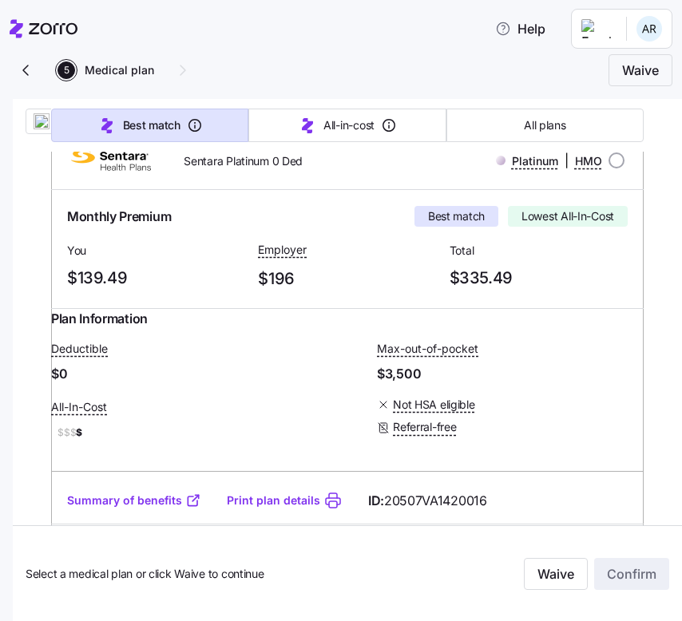
scroll to position [287, 0]
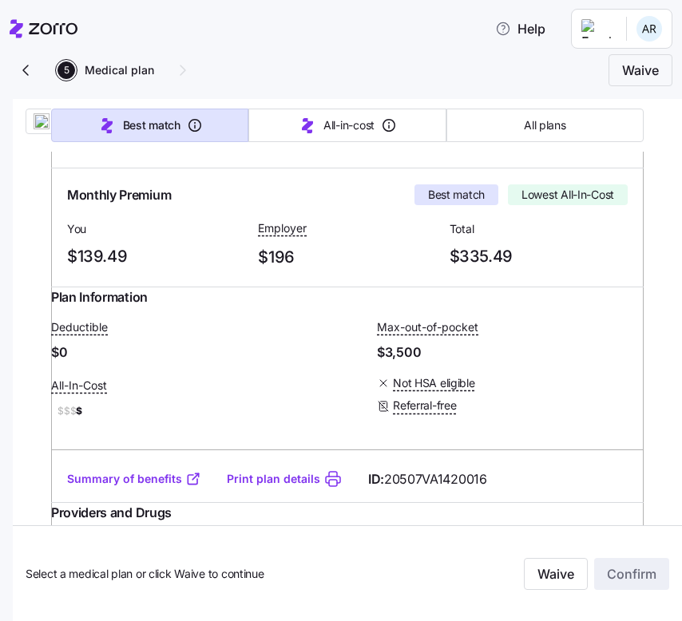
click at [152, 487] on link "Summary of benefits" at bounding box center [134, 479] width 134 height 16
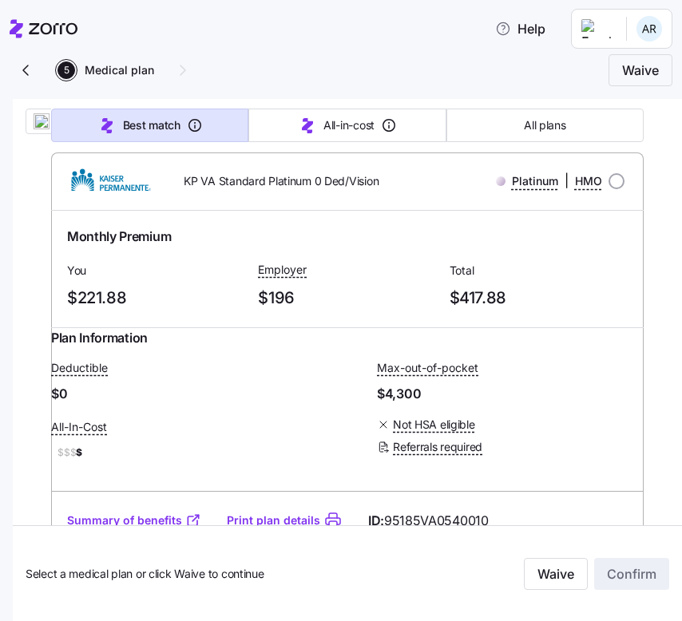
scroll to position [1601, 0]
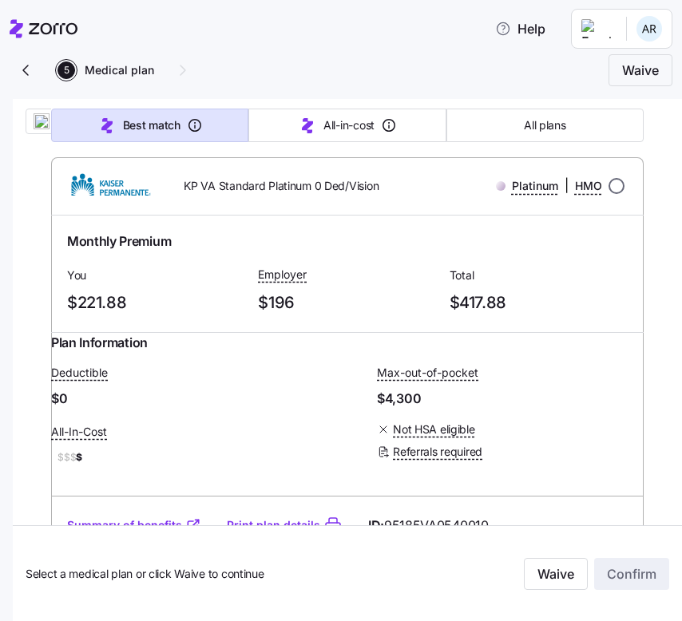
click at [611, 194] on input "radio" at bounding box center [616, 186] width 16 height 16
radio input "true"
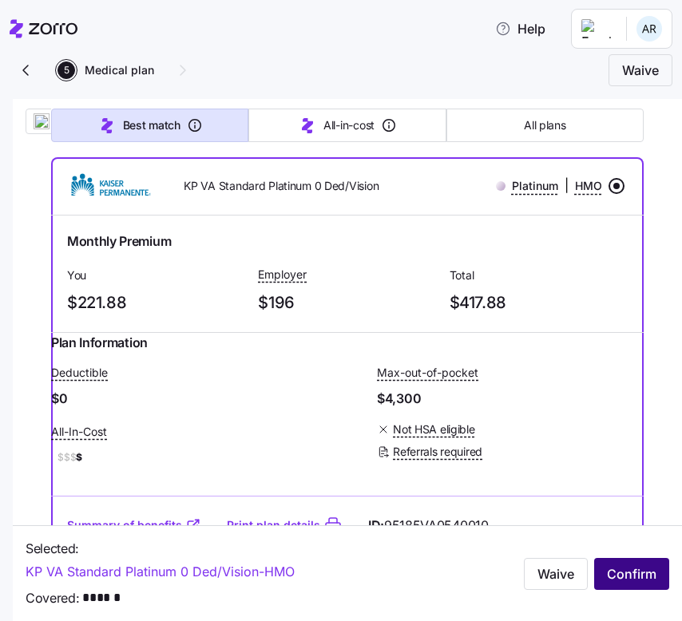
click at [611, 563] on button "Confirm" at bounding box center [631, 573] width 75 height 32
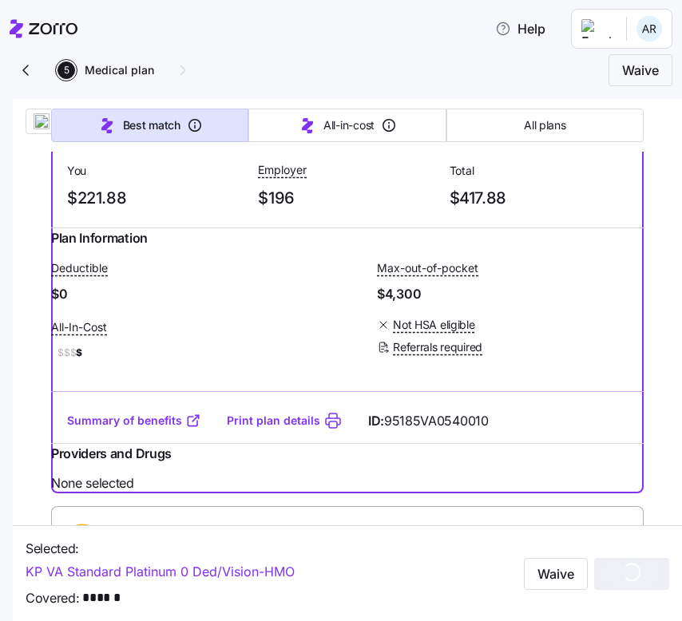
scroll to position [1727, 0]
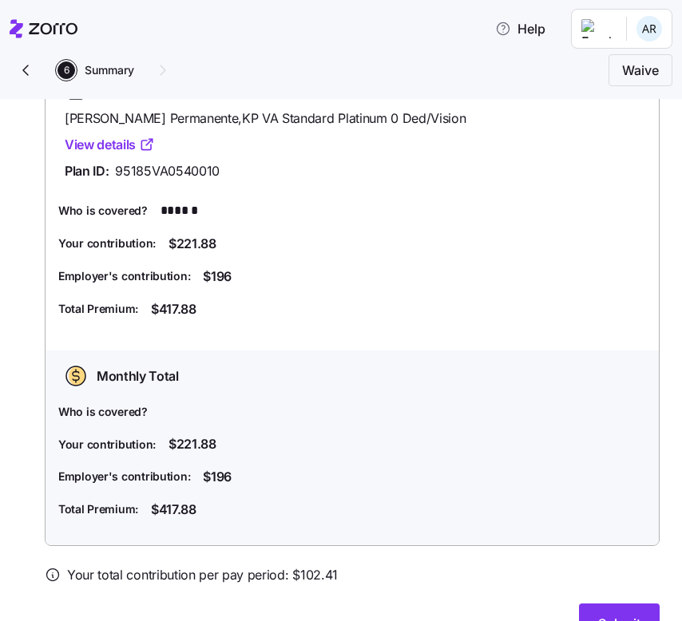
scroll to position [195, 0]
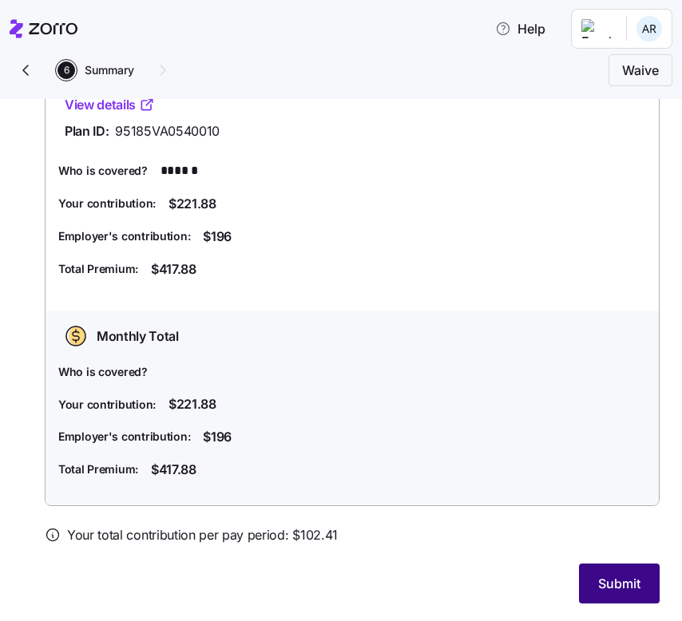
click at [600, 584] on span "Submit" at bounding box center [619, 583] width 42 height 19
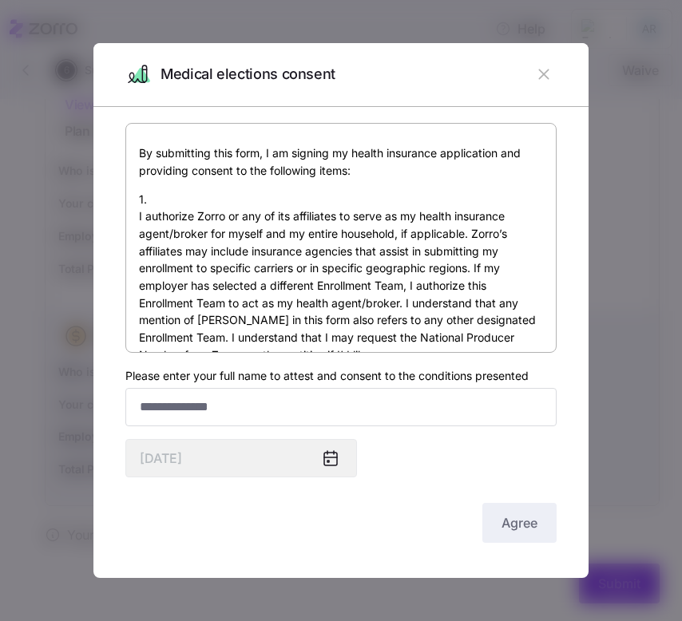
click at [477, 382] on label "Please enter your full name to attest and consent to the conditions presented" at bounding box center [326, 376] width 403 height 18
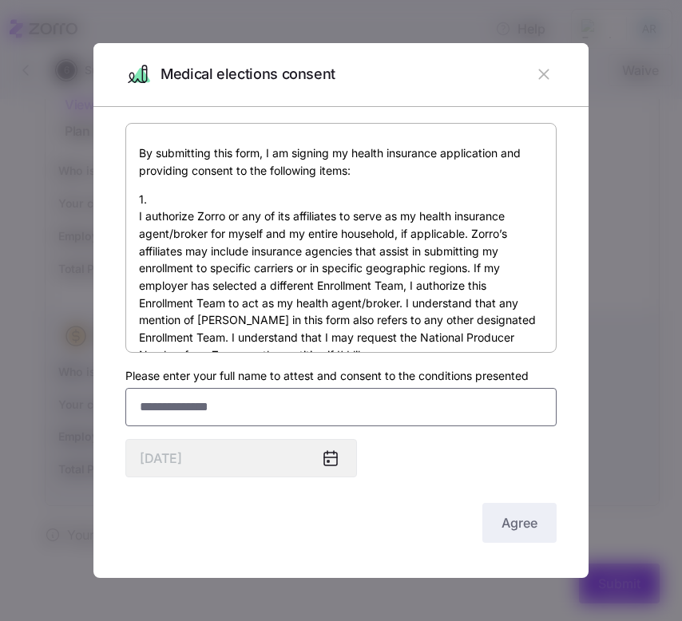
click at [477, 388] on input "Please enter your full name to attest and consent to the conditions presented" at bounding box center [340, 407] width 431 height 38
click at [477, 409] on input "Please enter your full name to attest and consent to the conditions presented" at bounding box center [340, 407] width 431 height 38
type input "**********"
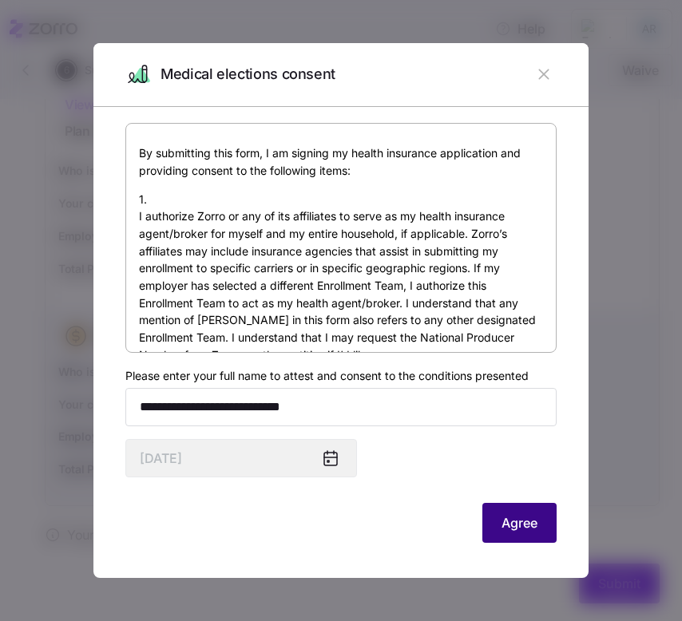
click at [521, 535] on button "Agree" at bounding box center [519, 523] width 74 height 40
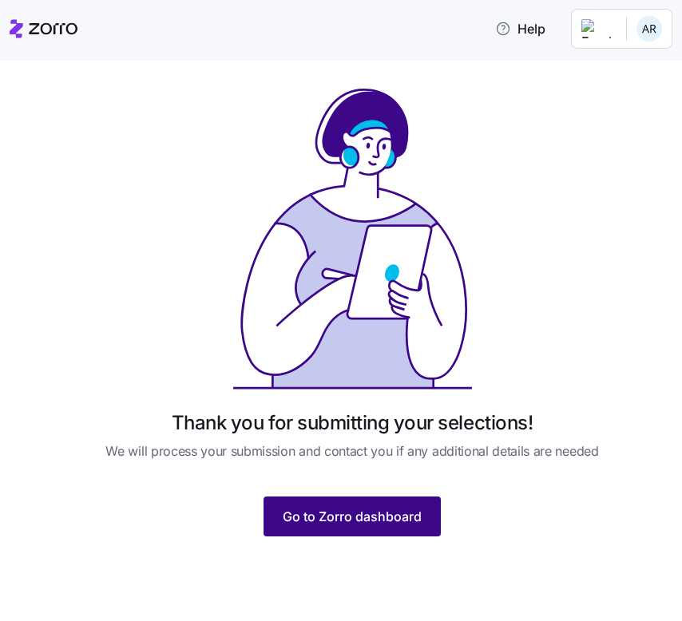
click at [420, 515] on span "Go to Zorro dashboard" at bounding box center [352, 516] width 139 height 19
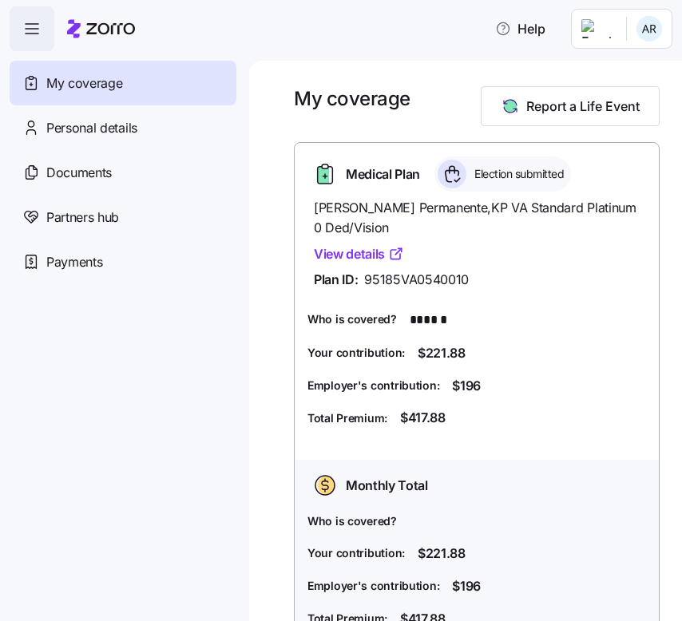
scroll to position [51, 0]
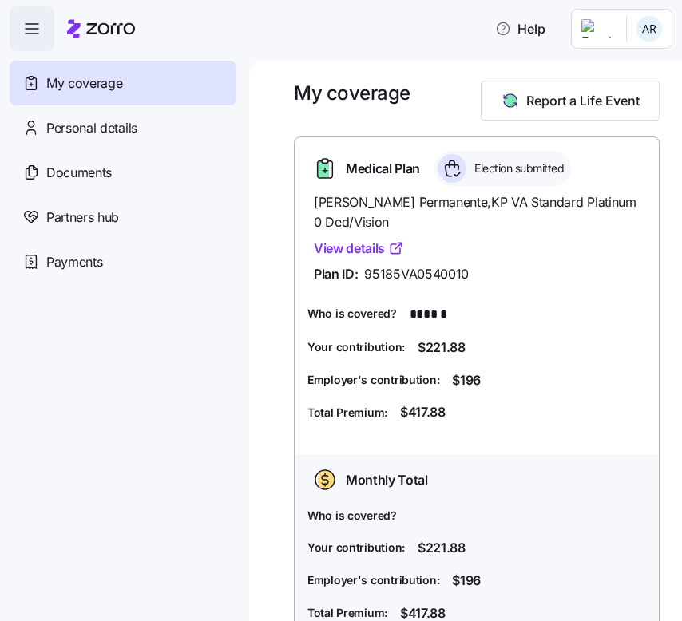
scroll to position [51, 0]
